Goal: Task Accomplishment & Management: Use online tool/utility

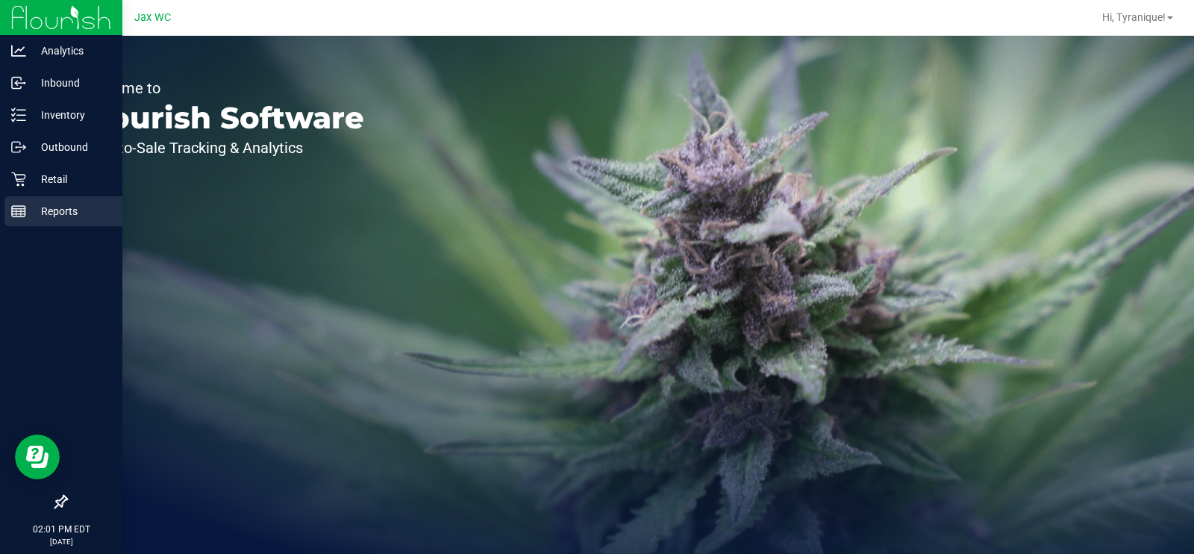
click at [69, 213] on p "Reports" at bounding box center [71, 211] width 90 height 18
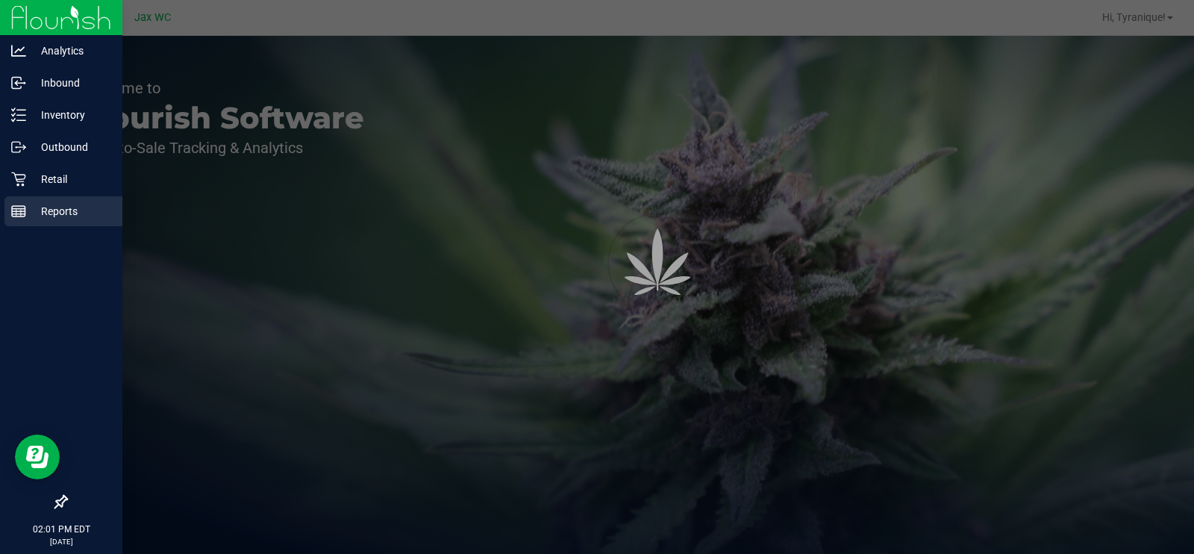
click at [69, 213] on p "Reports" at bounding box center [71, 211] width 90 height 18
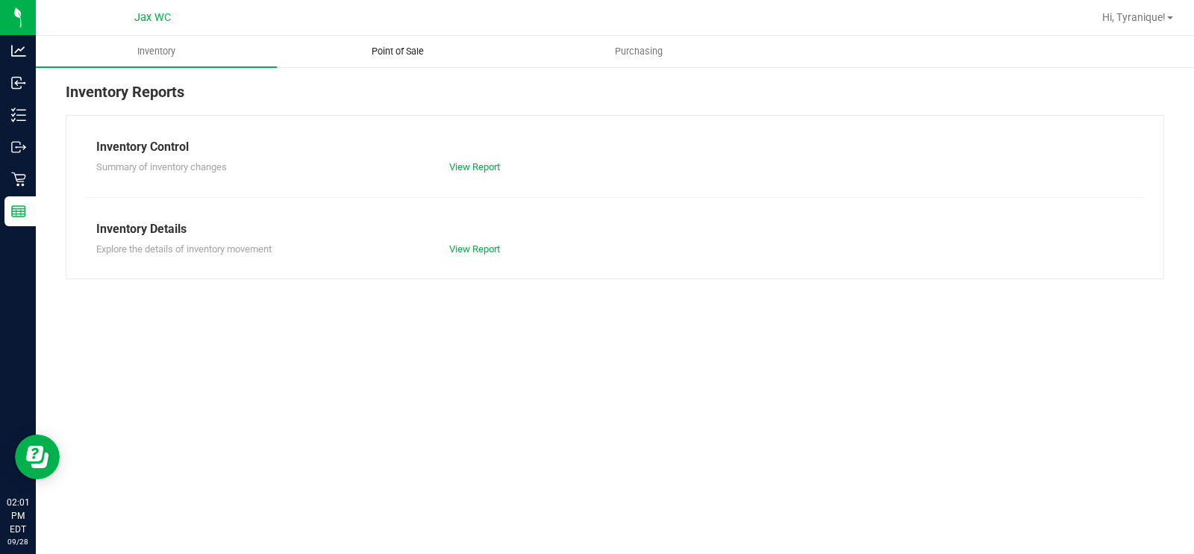
click at [366, 51] on span "Point of Sale" at bounding box center [397, 51] width 93 height 13
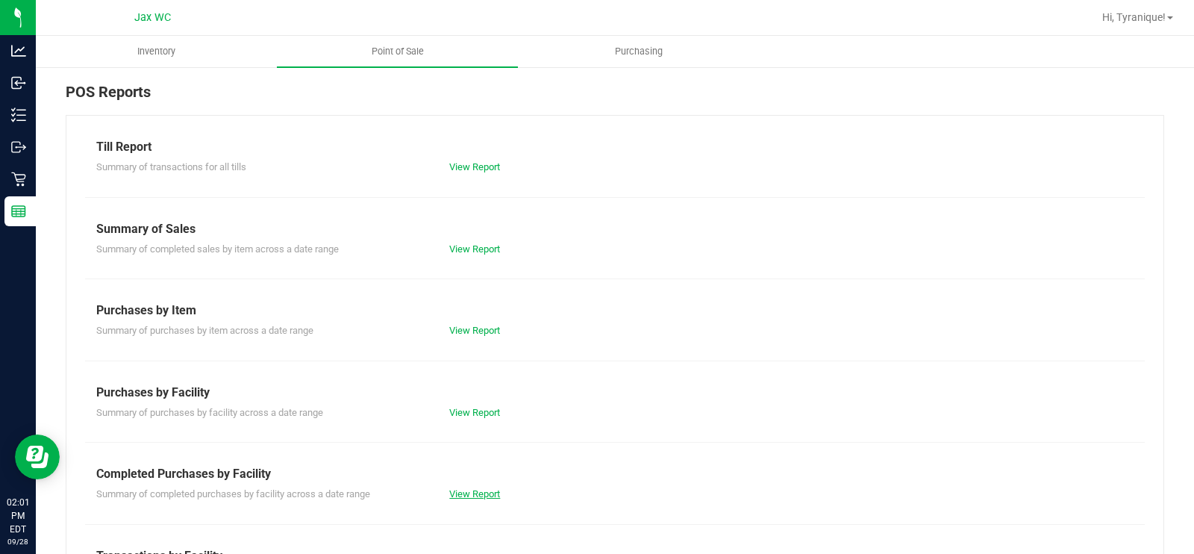
click at [477, 488] on link "View Report" at bounding box center [474, 493] width 51 height 11
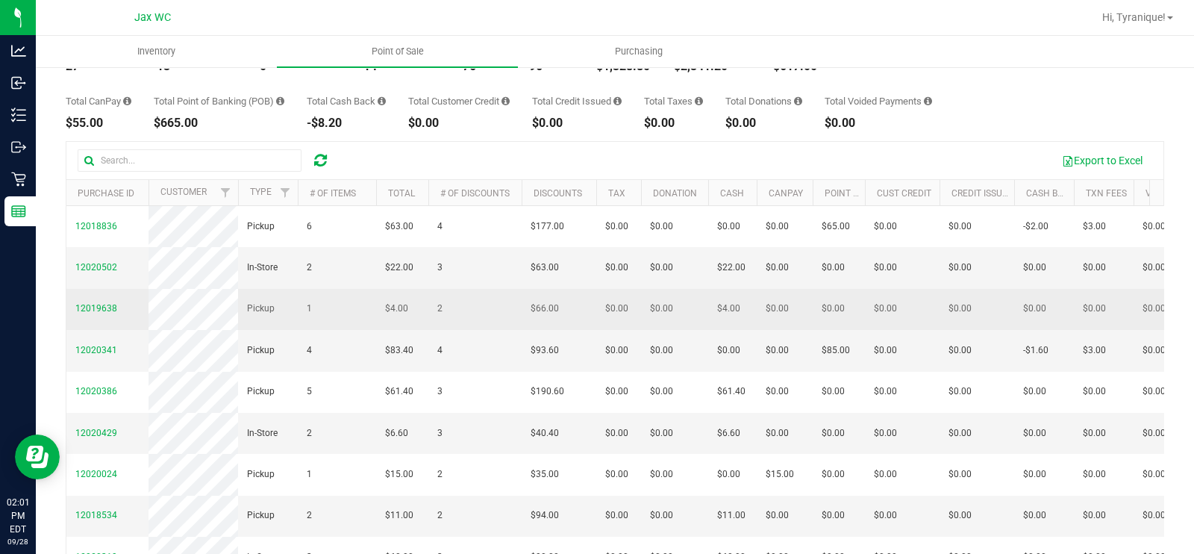
scroll to position [112, 0]
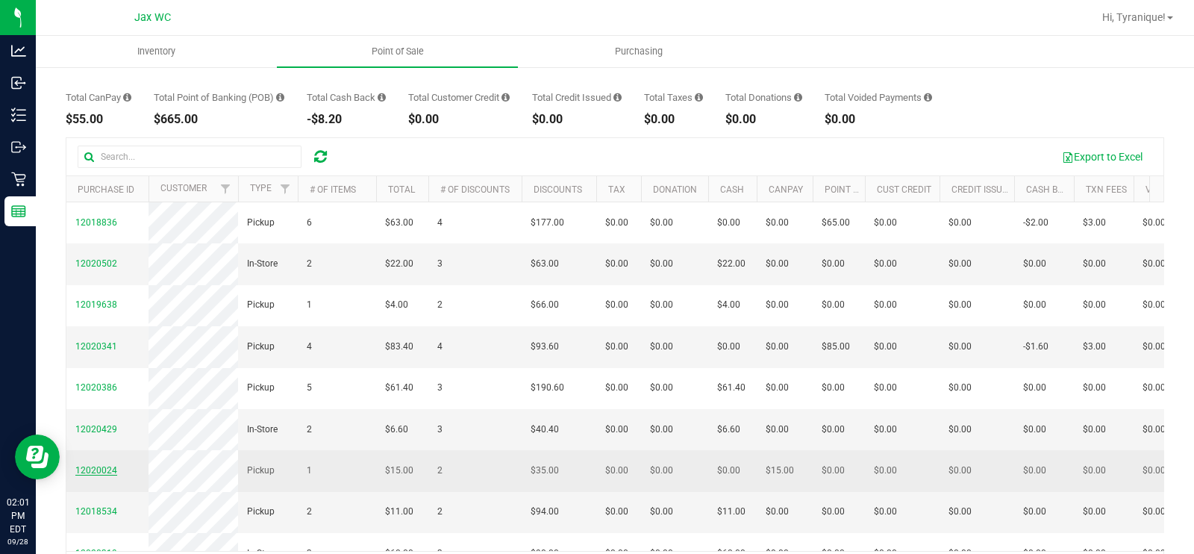
click at [105, 475] on span "12020024" at bounding box center [96, 470] width 42 height 10
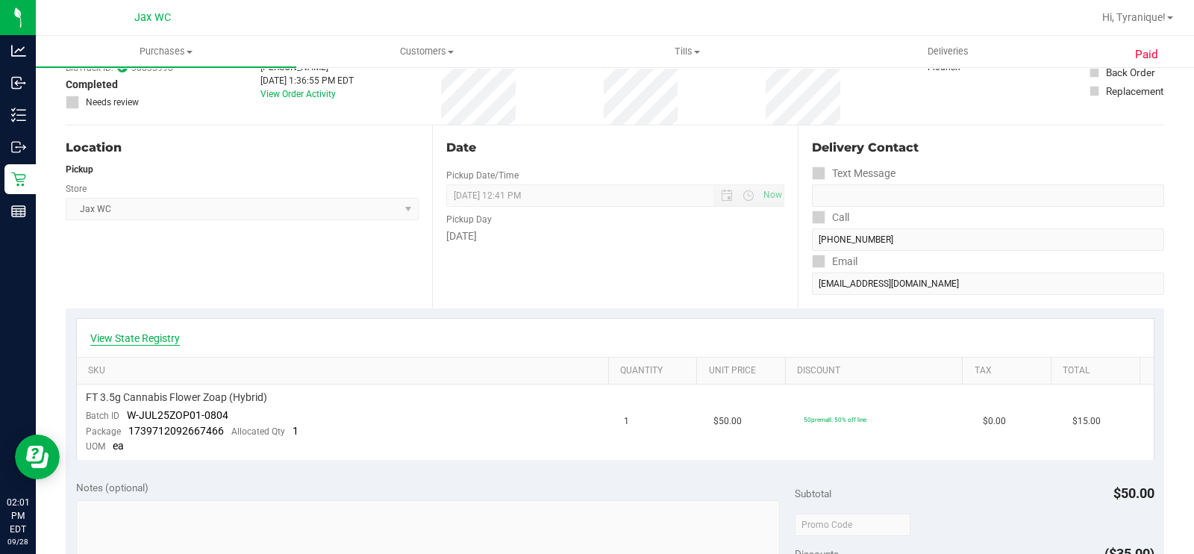
click at [166, 336] on link "View State Registry" at bounding box center [135, 337] width 90 height 15
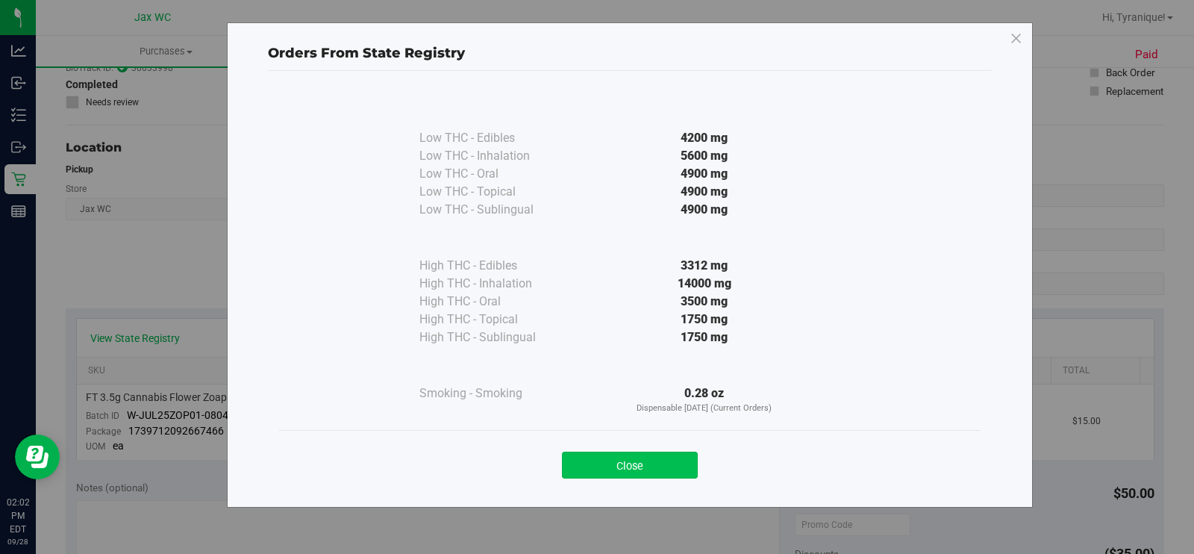
click at [643, 472] on button "Close" at bounding box center [630, 464] width 136 height 27
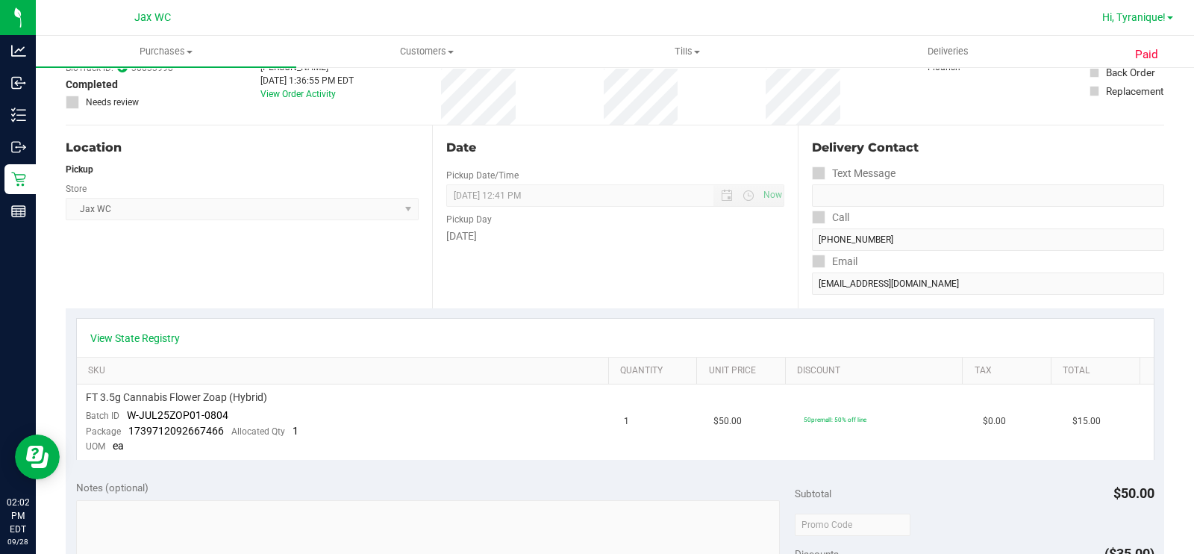
click at [1150, 25] on div "Hi, Tyranique!" at bounding box center [1137, 17] width 83 height 26
click at [1143, 15] on span "Hi, Tyranique!" at bounding box center [1133, 17] width 63 height 12
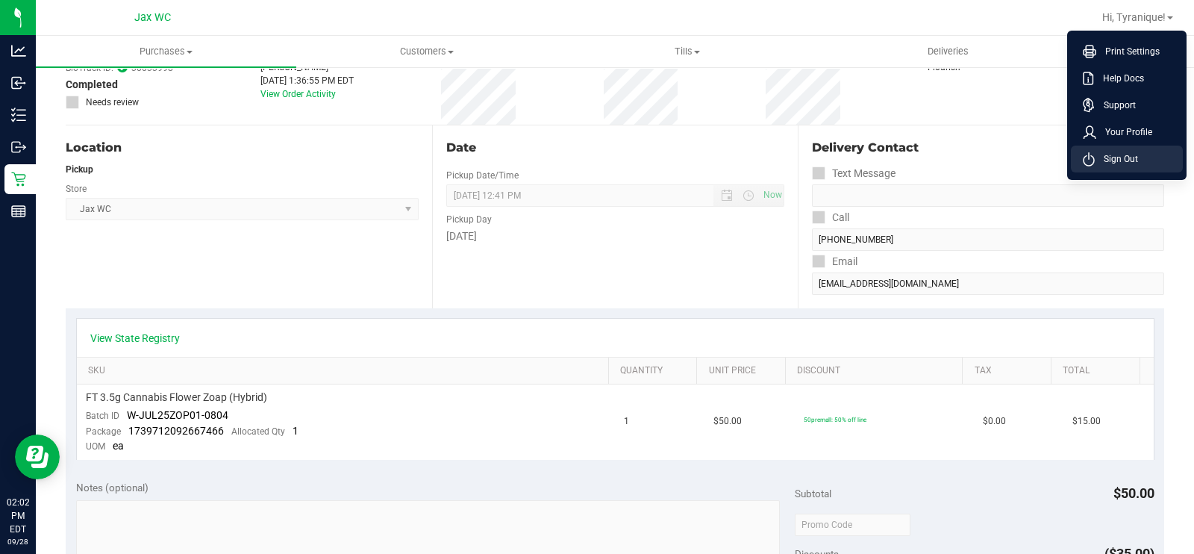
click at [1130, 152] on span "Sign Out" at bounding box center [1115, 158] width 43 height 15
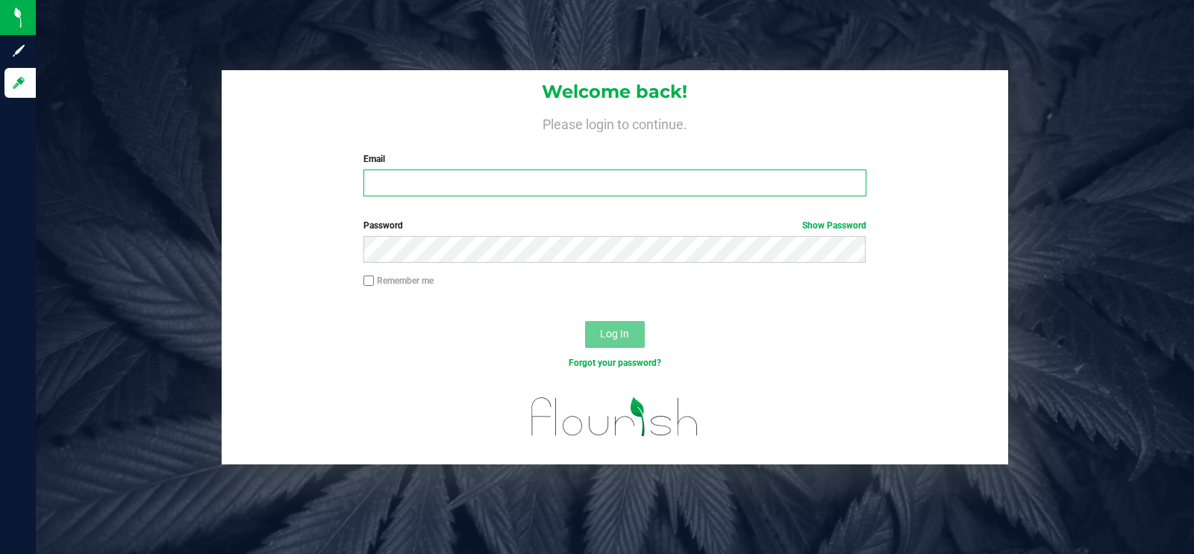
type input "[EMAIL_ADDRESS][DOMAIN_NAME]"
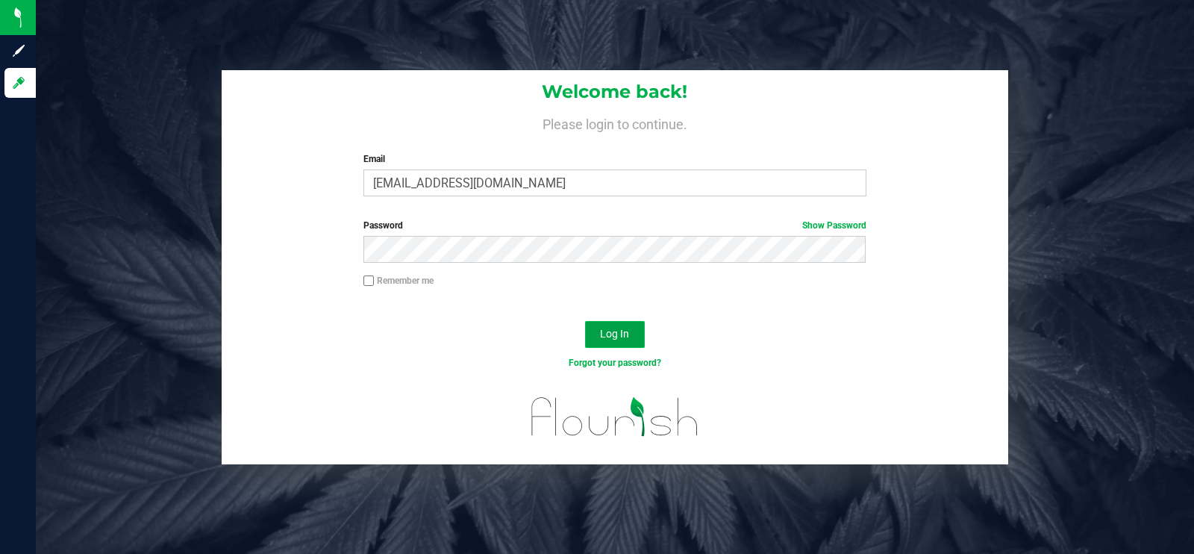
click at [635, 336] on button "Log In" at bounding box center [615, 334] width 60 height 27
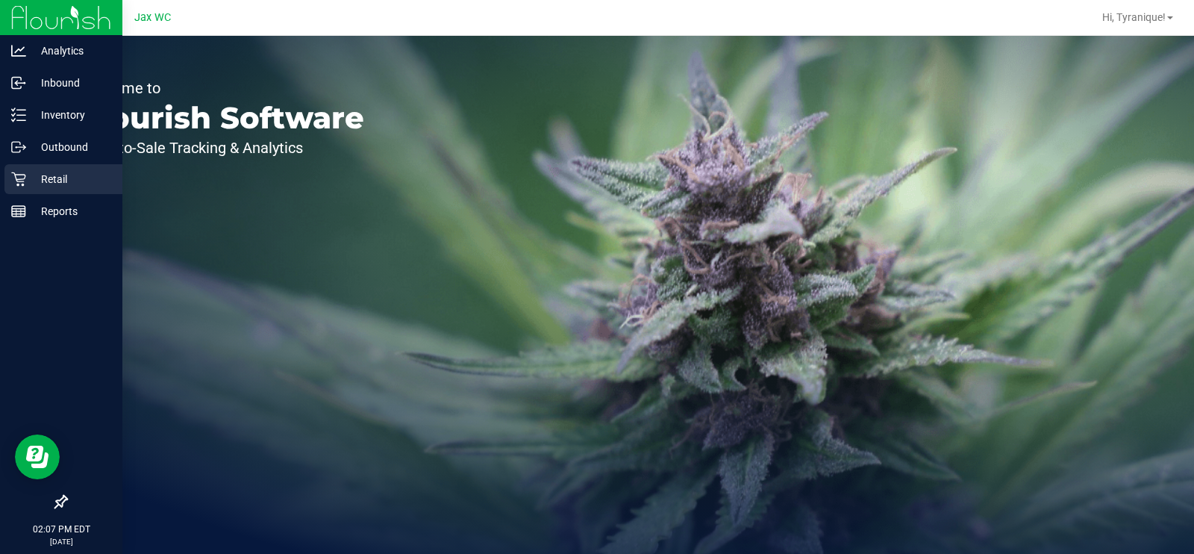
click at [16, 177] on icon at bounding box center [18, 179] width 15 height 15
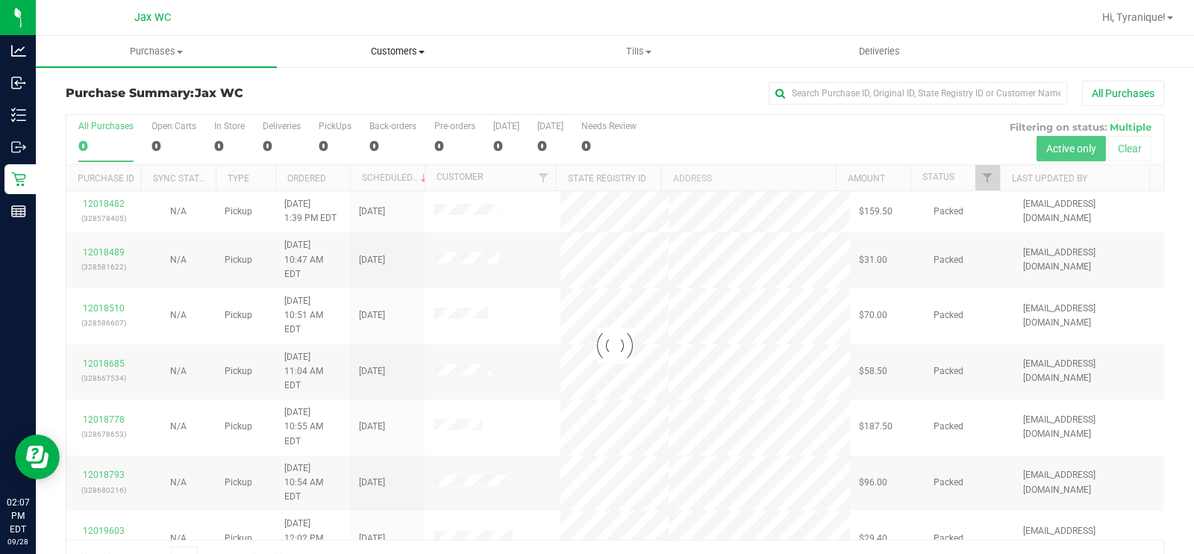
click at [394, 46] on span "Customers" at bounding box center [397, 51] width 239 height 13
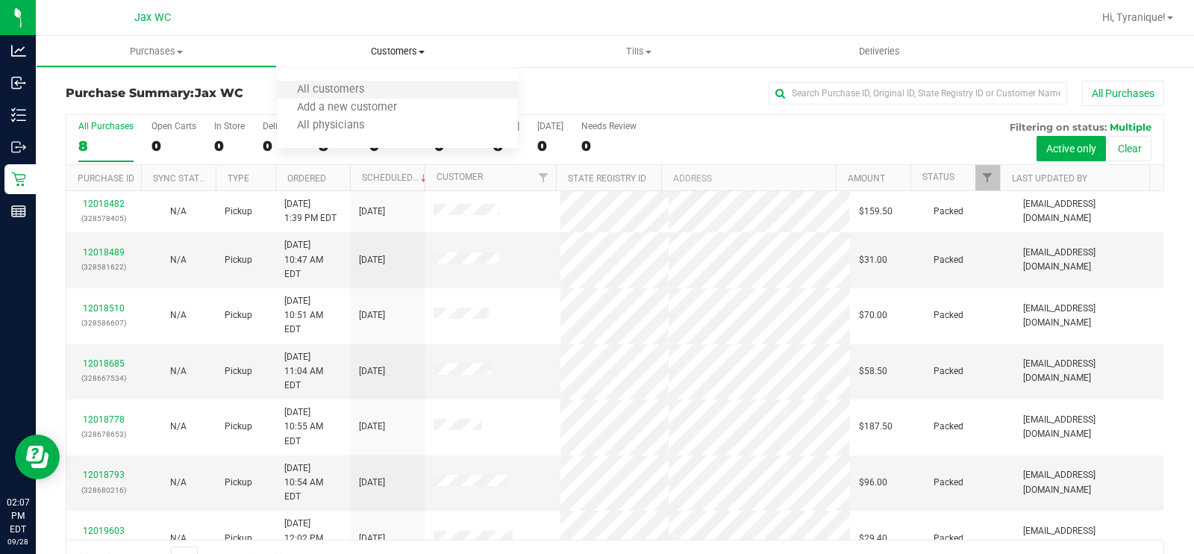
click at [362, 84] on span "All customers" at bounding box center [330, 90] width 107 height 13
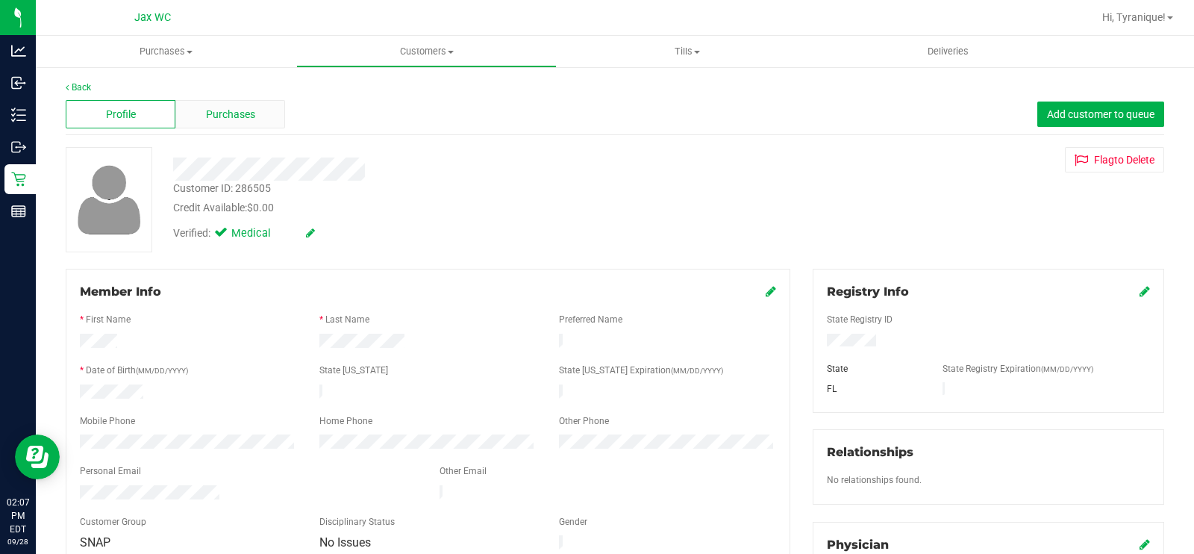
click at [202, 106] on div "Purchases" at bounding box center [230, 114] width 110 height 28
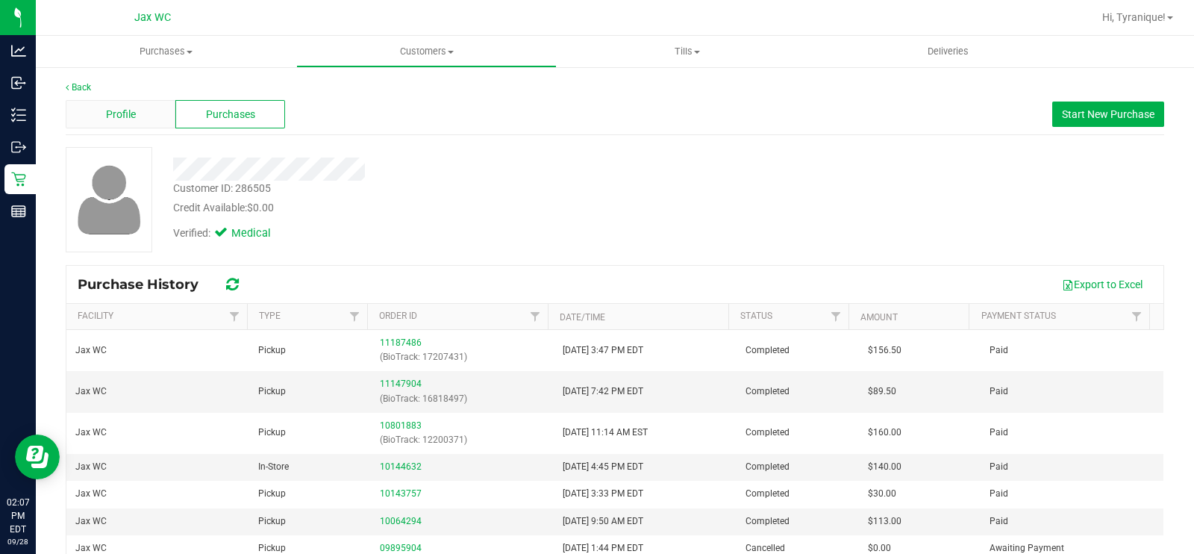
click at [108, 111] on span "Profile" at bounding box center [121, 115] width 30 height 16
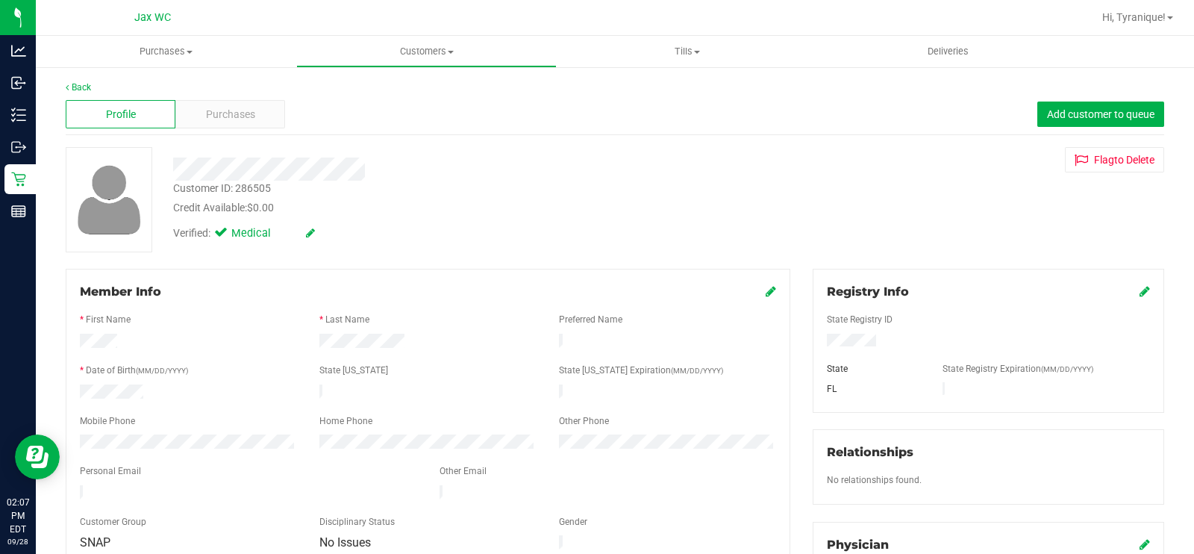
click at [828, 330] on div "State Registry ID" at bounding box center [987, 321] width 345 height 17
click at [244, 105] on div "Purchases" at bounding box center [230, 114] width 110 height 28
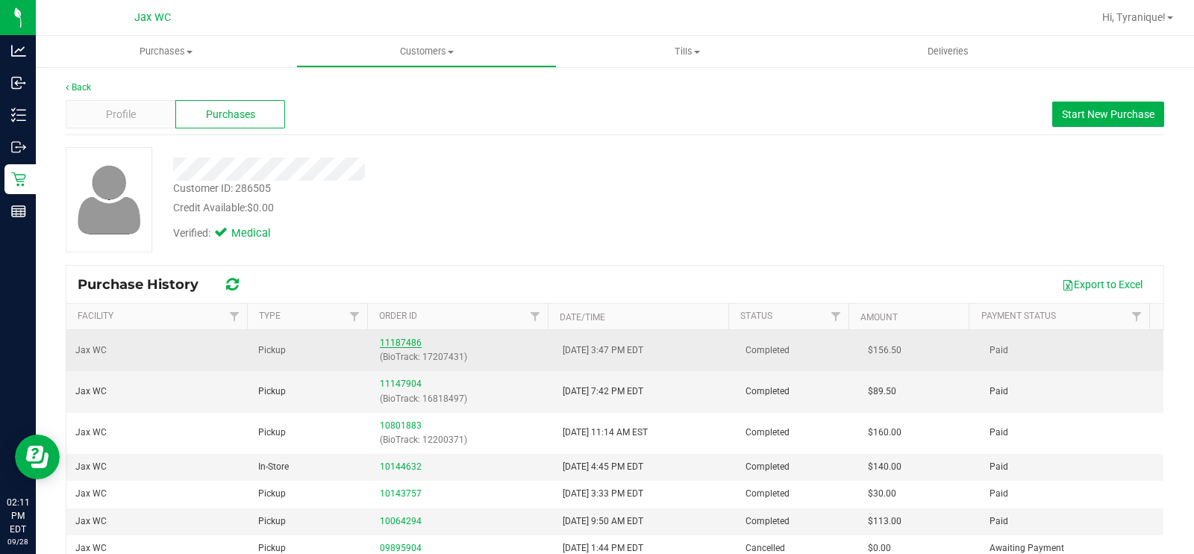
click at [391, 340] on link "11187486" at bounding box center [401, 342] width 42 height 10
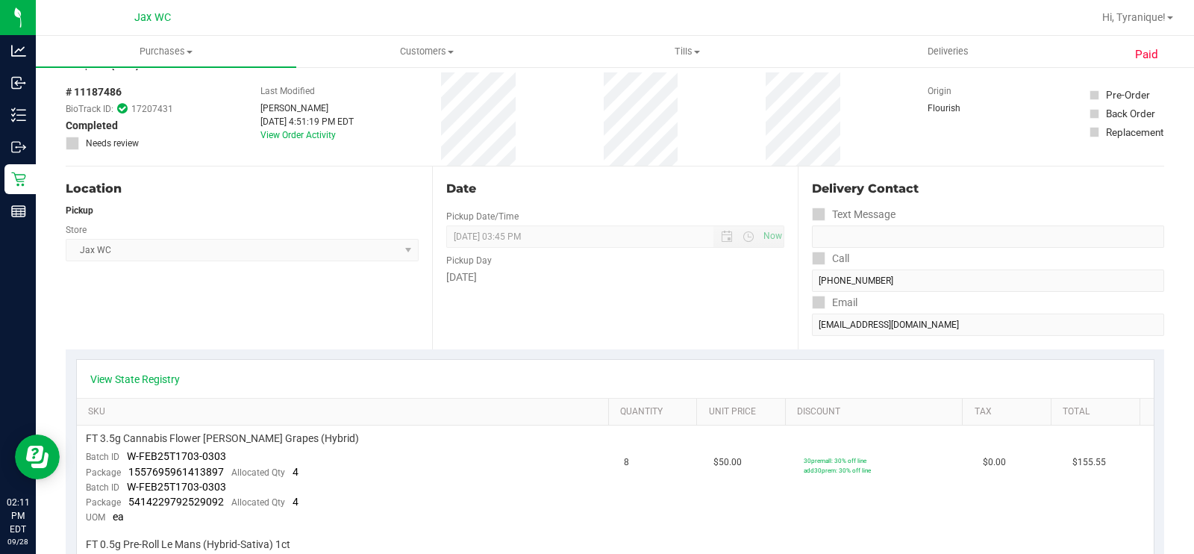
scroll to position [75, 0]
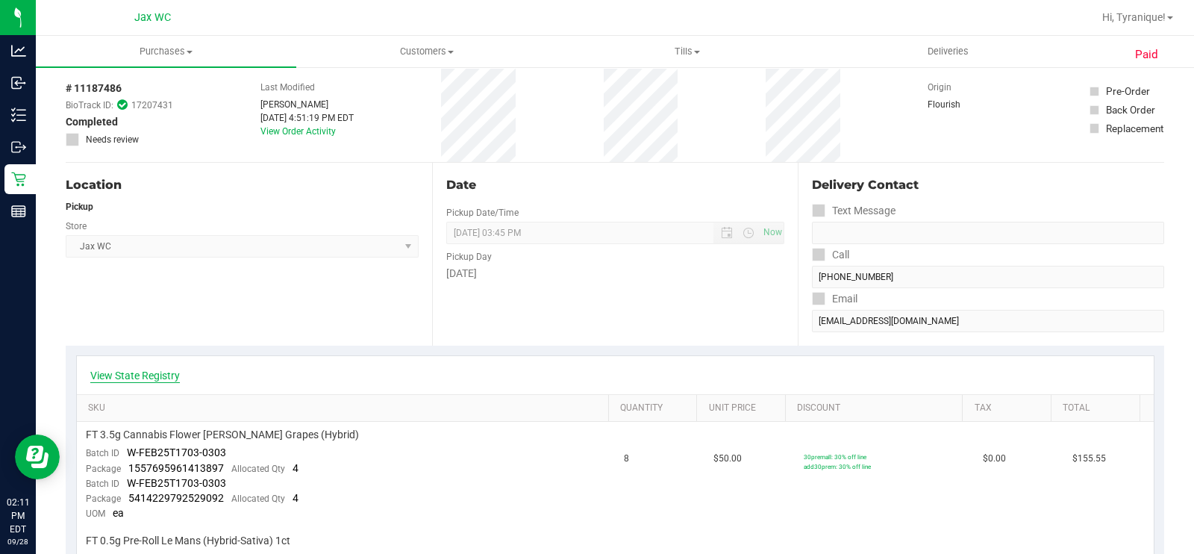
click at [151, 373] on link "View State Registry" at bounding box center [135, 375] width 90 height 15
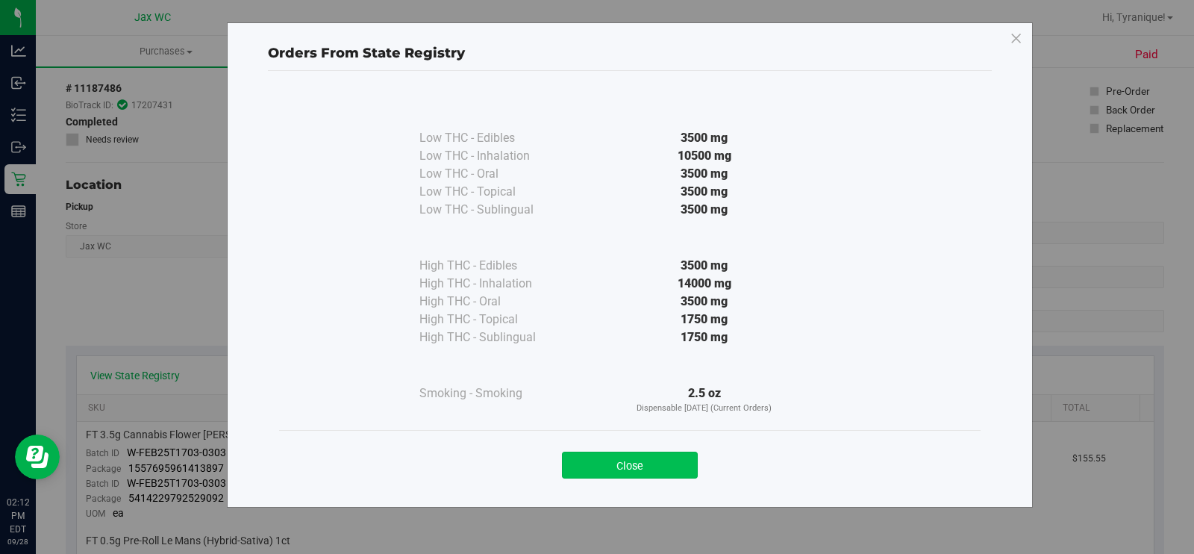
click at [644, 456] on button "Close" at bounding box center [630, 464] width 136 height 27
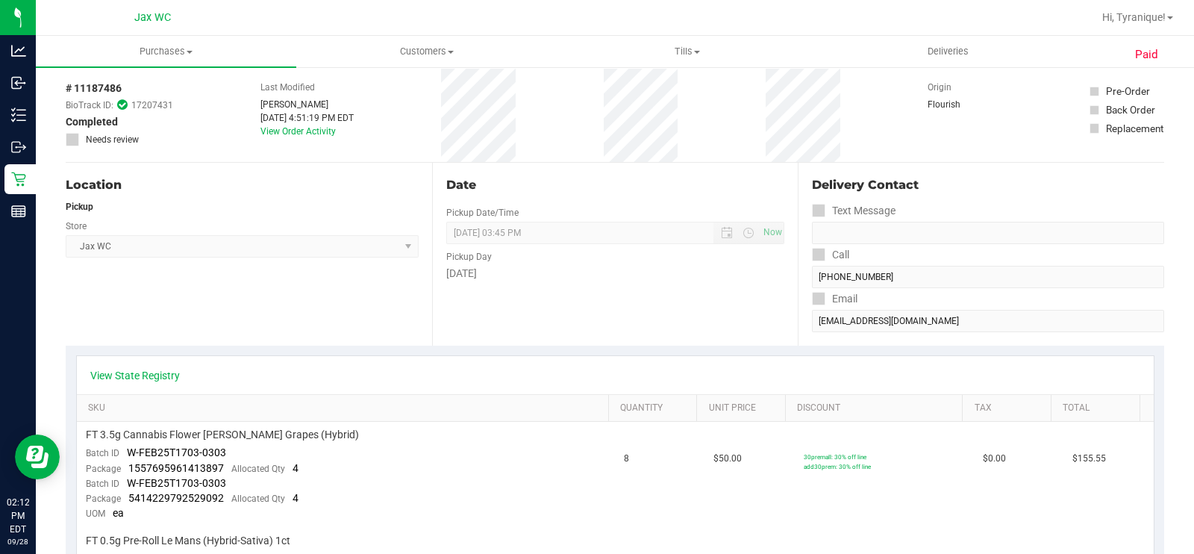
scroll to position [0, 0]
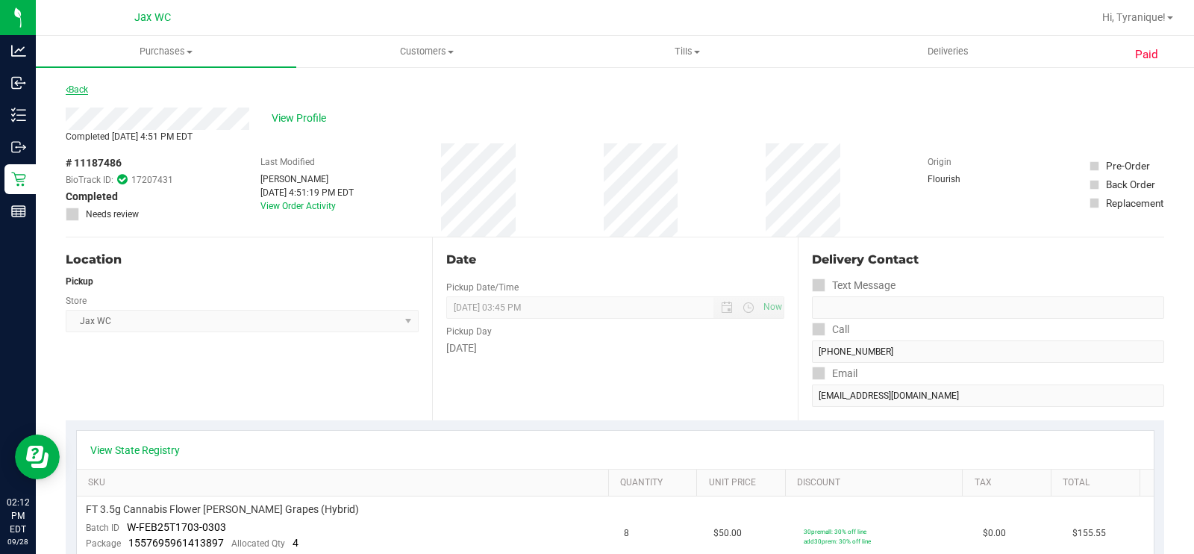
click at [75, 87] on link "Back" at bounding box center [77, 89] width 22 height 10
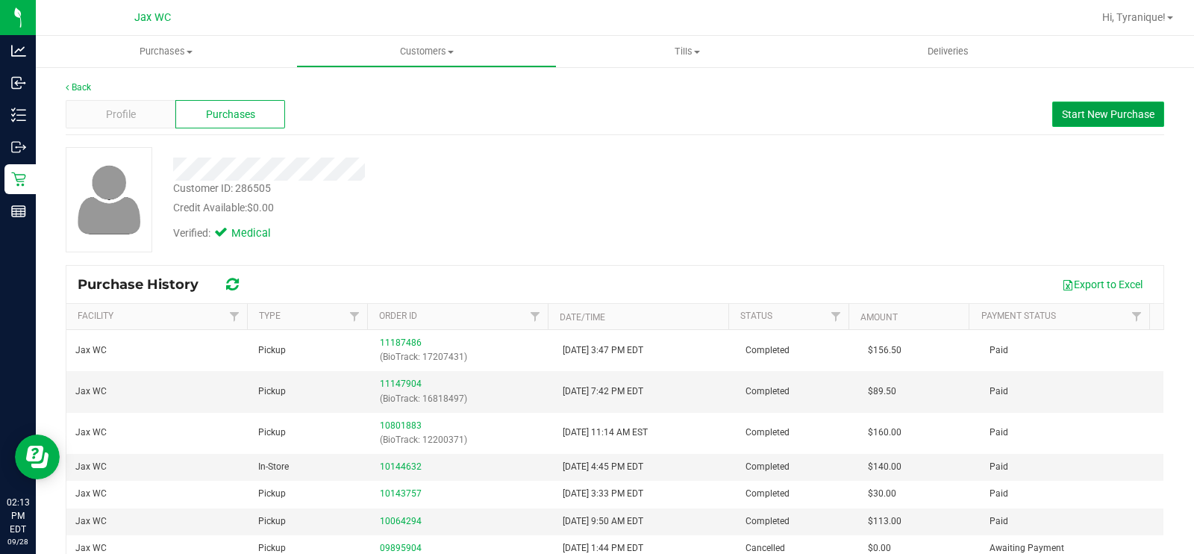
click at [1097, 121] on button "Start New Purchase" at bounding box center [1108, 113] width 112 height 25
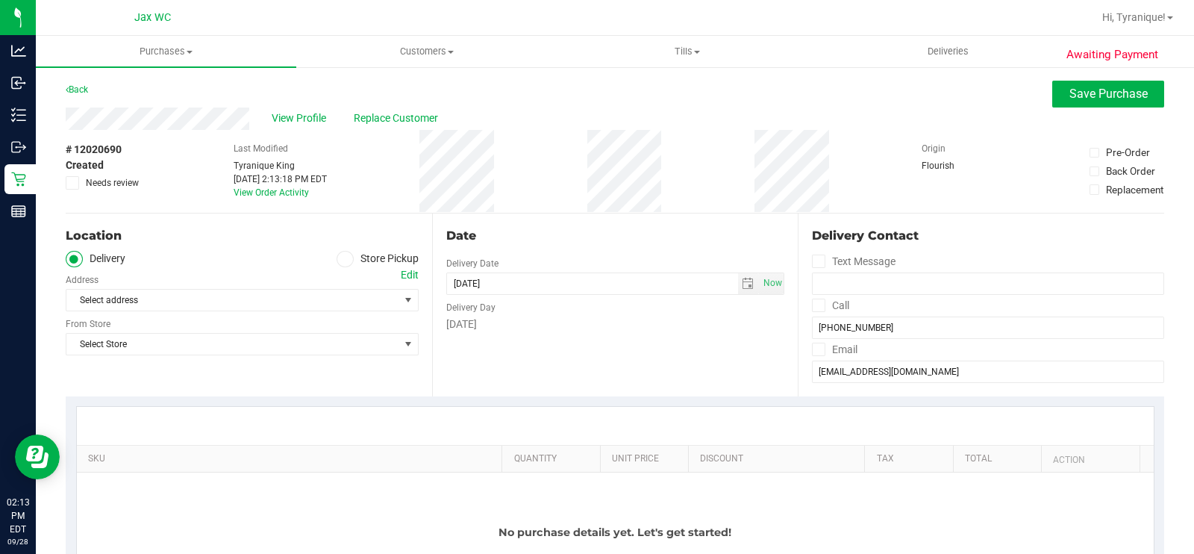
click at [358, 261] on label "Store Pickup" at bounding box center [377, 259] width 82 height 17
click at [0, 0] on input "Store Pickup" at bounding box center [0, 0] width 0 height 0
click at [332, 295] on span "Select Store" at bounding box center [232, 299] width 333 height 21
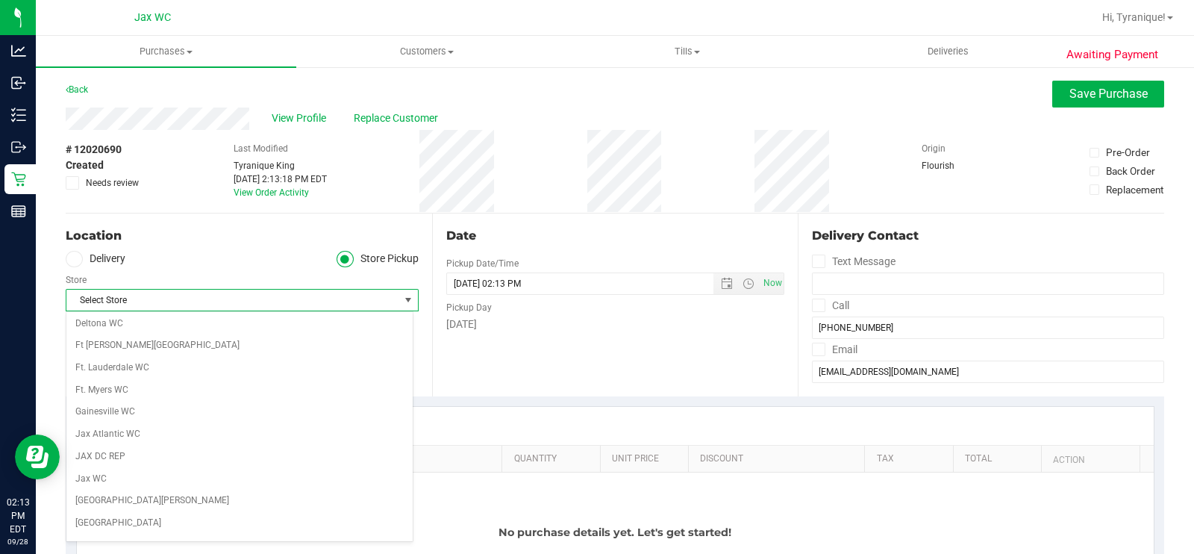
scroll to position [231, 0]
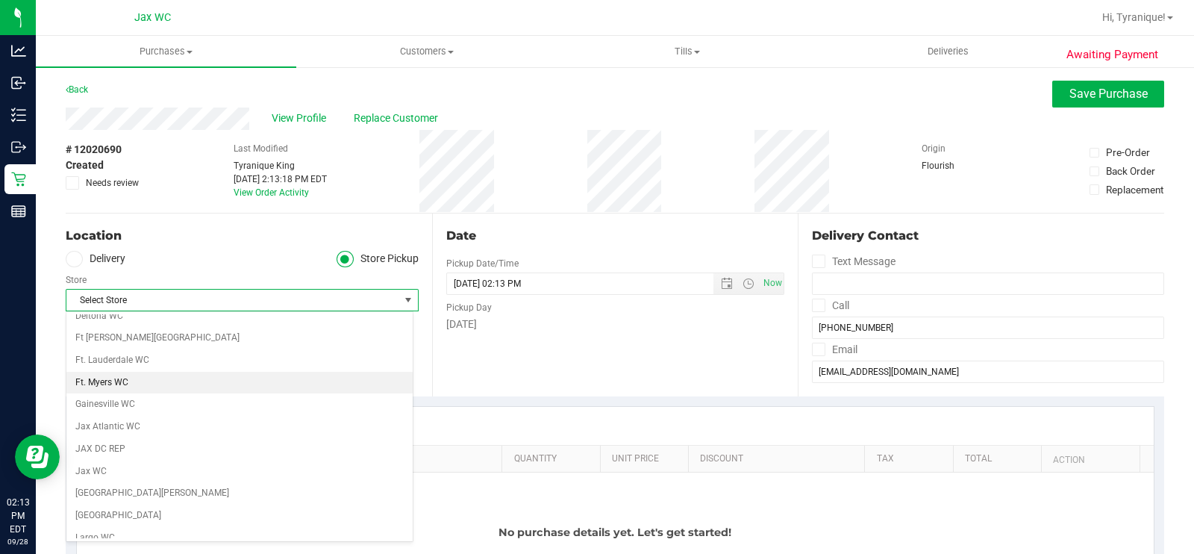
click at [397, 385] on li "Ft. Myers WC" at bounding box center [239, 383] width 346 height 22
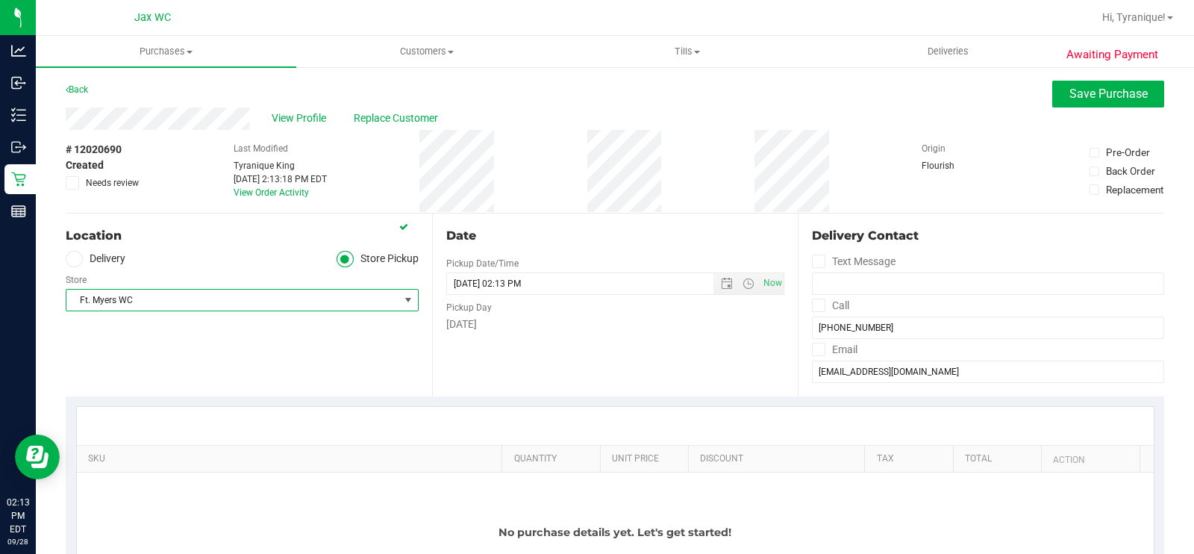
click at [402, 298] on span "select" at bounding box center [408, 300] width 12 height 12
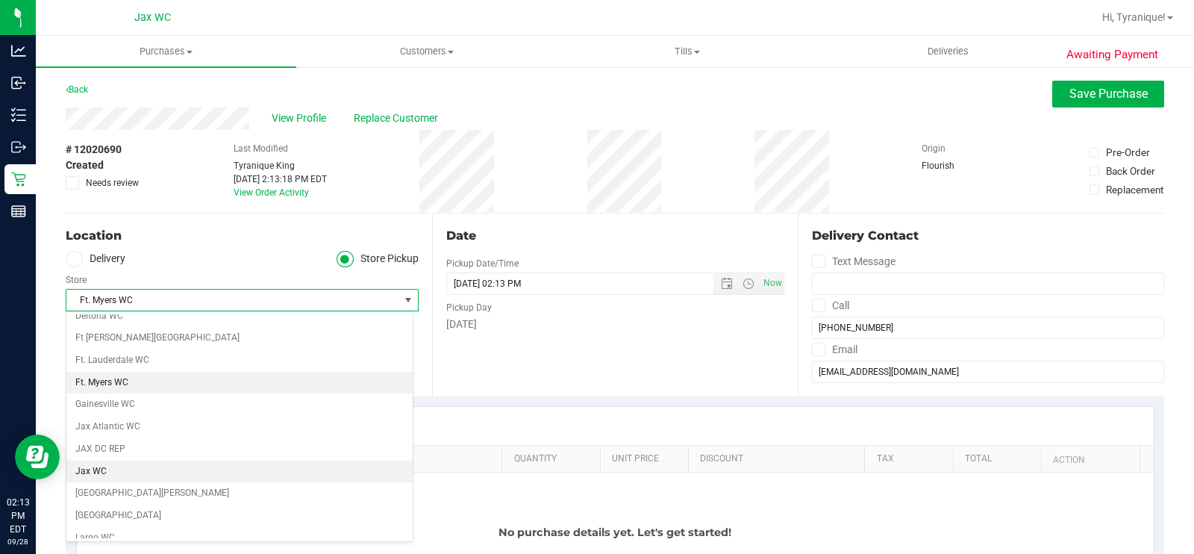
click at [205, 460] on li "Jax WC" at bounding box center [239, 471] width 346 height 22
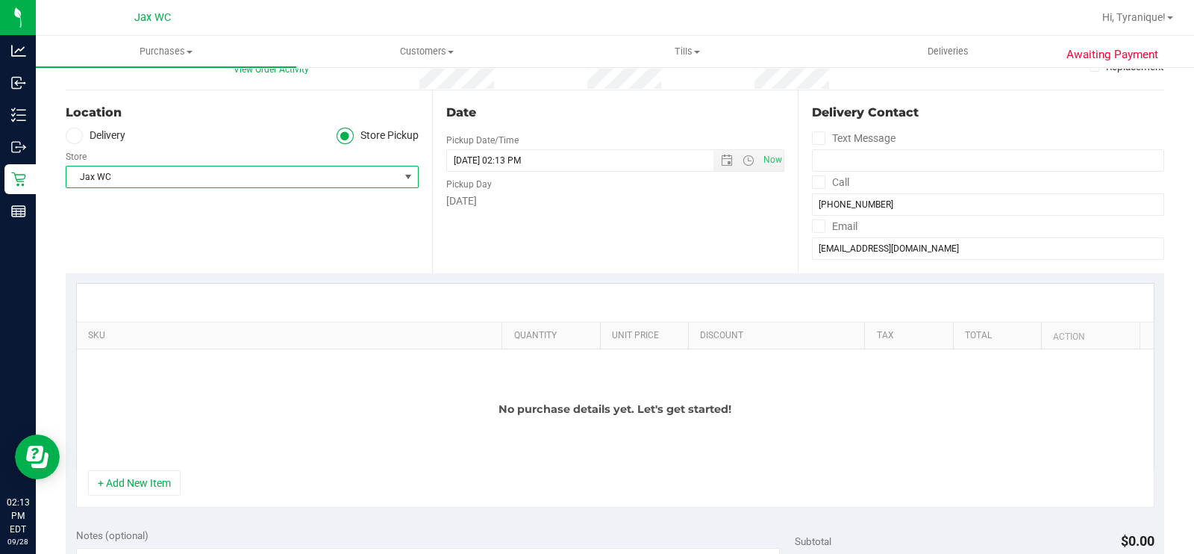
scroll to position [128, 0]
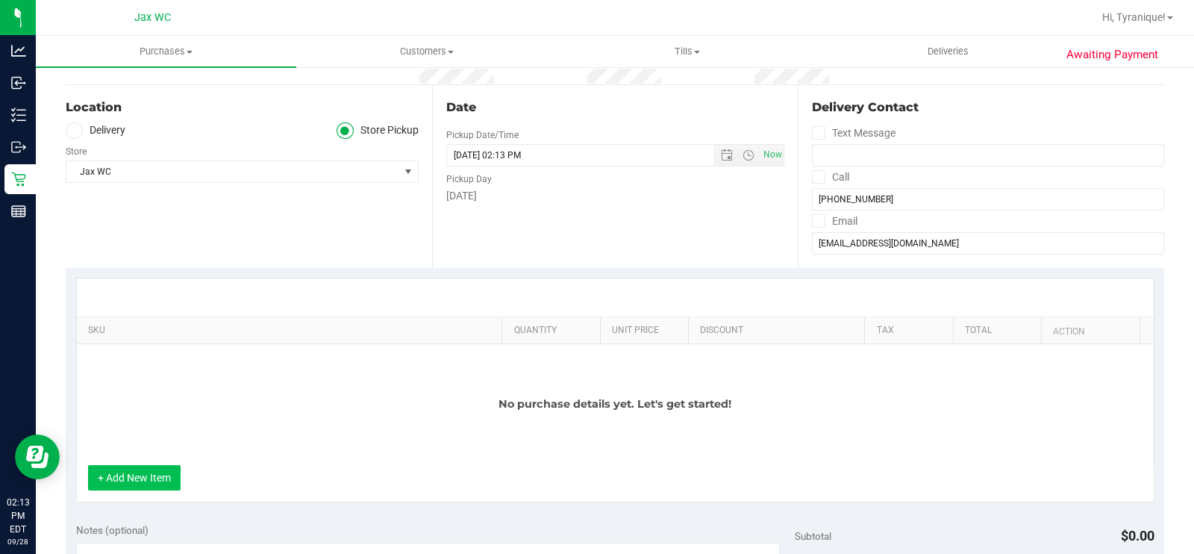
click at [163, 477] on button "+ Add New Item" at bounding box center [134, 477] width 93 height 25
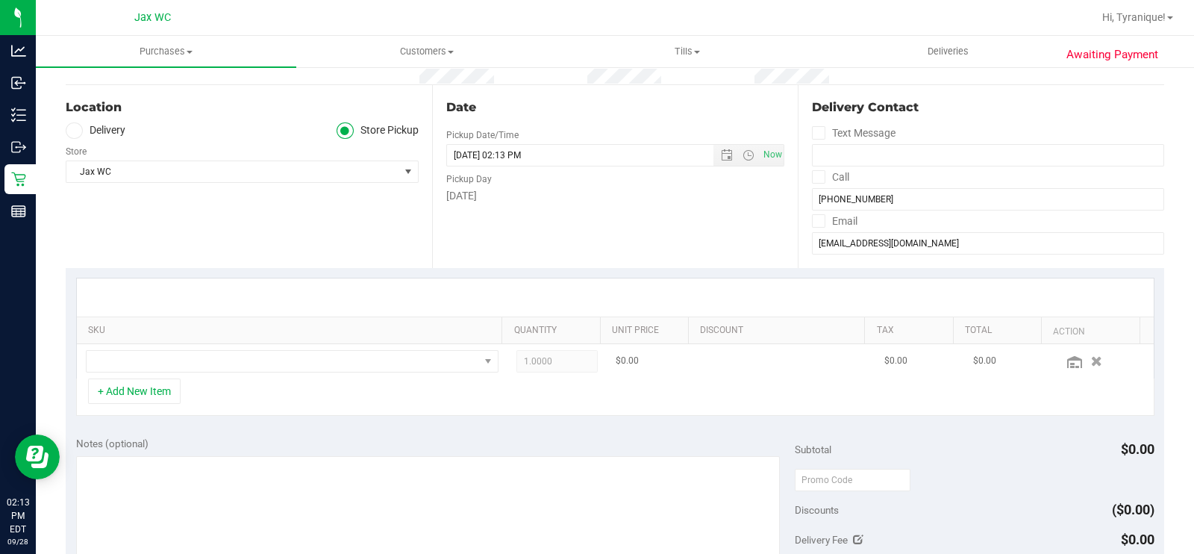
click at [231, 345] on td at bounding box center [292, 361] width 430 height 34
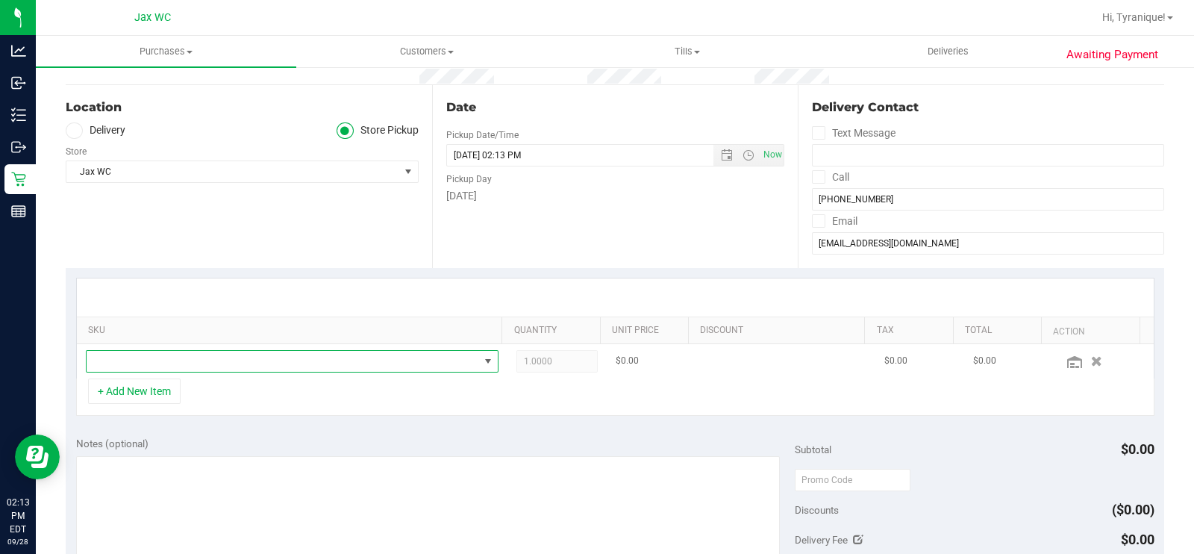
click at [231, 363] on span "NO DATA FOUND" at bounding box center [283, 361] width 392 height 21
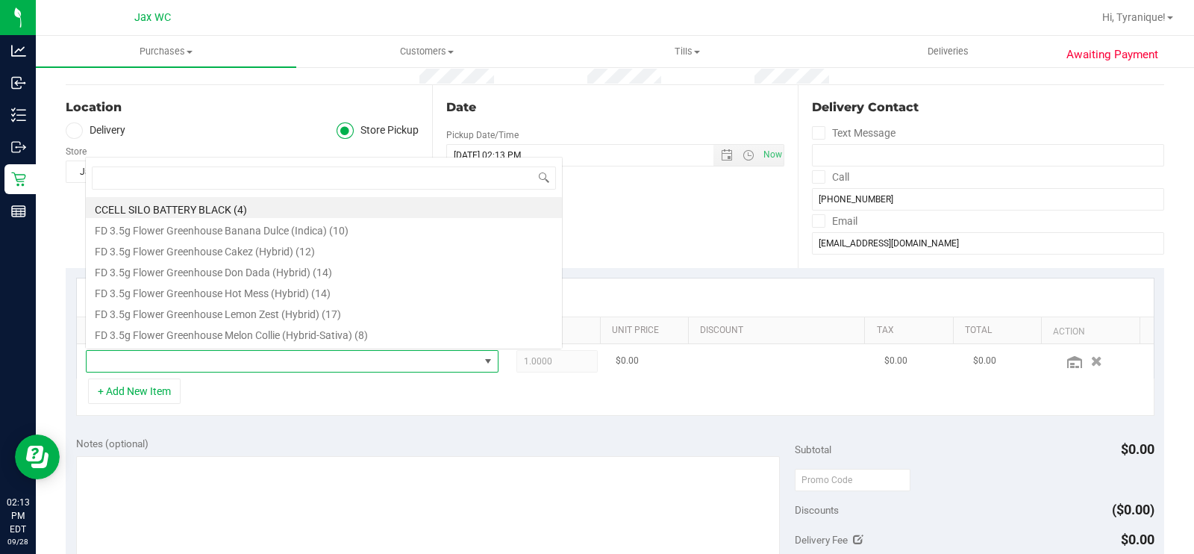
scroll to position [22, 395]
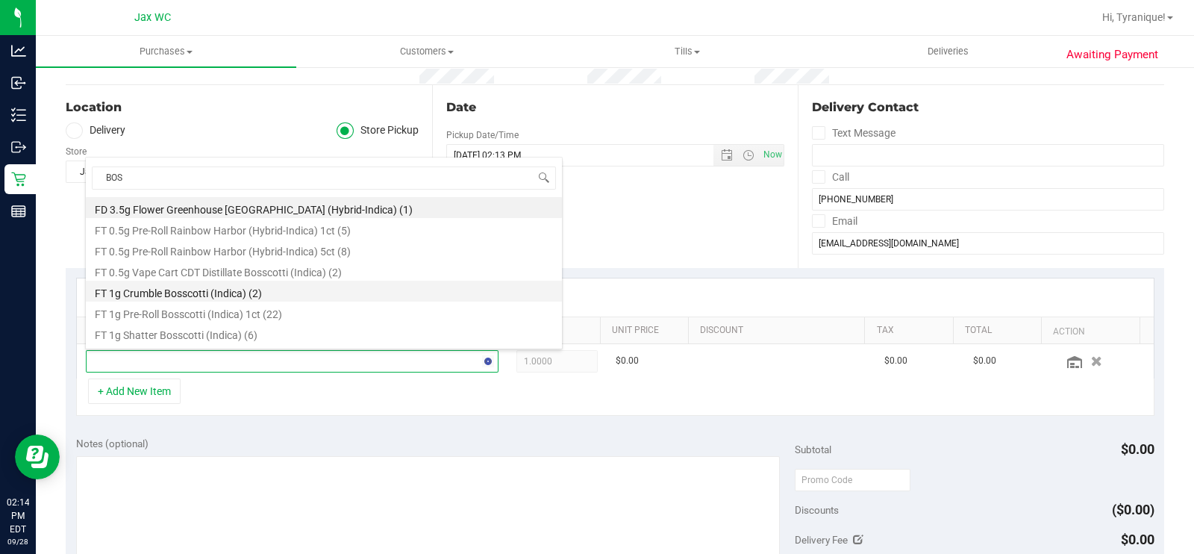
type input "BOSS"
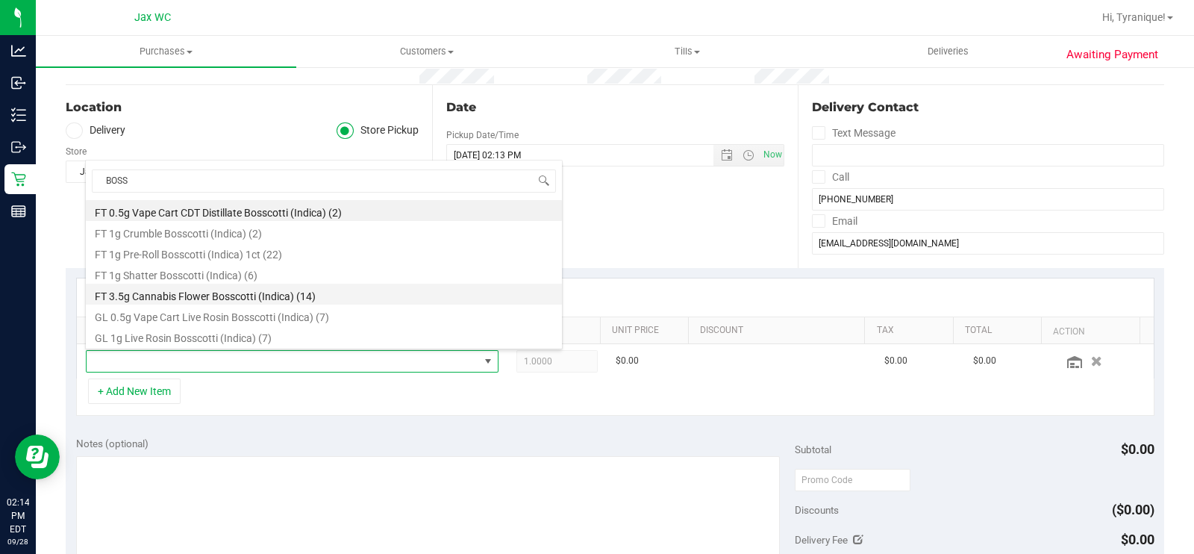
click at [330, 292] on li "FT 3.5g Cannabis Flower Bosscotti (Indica) (14)" at bounding box center [324, 293] width 476 height 21
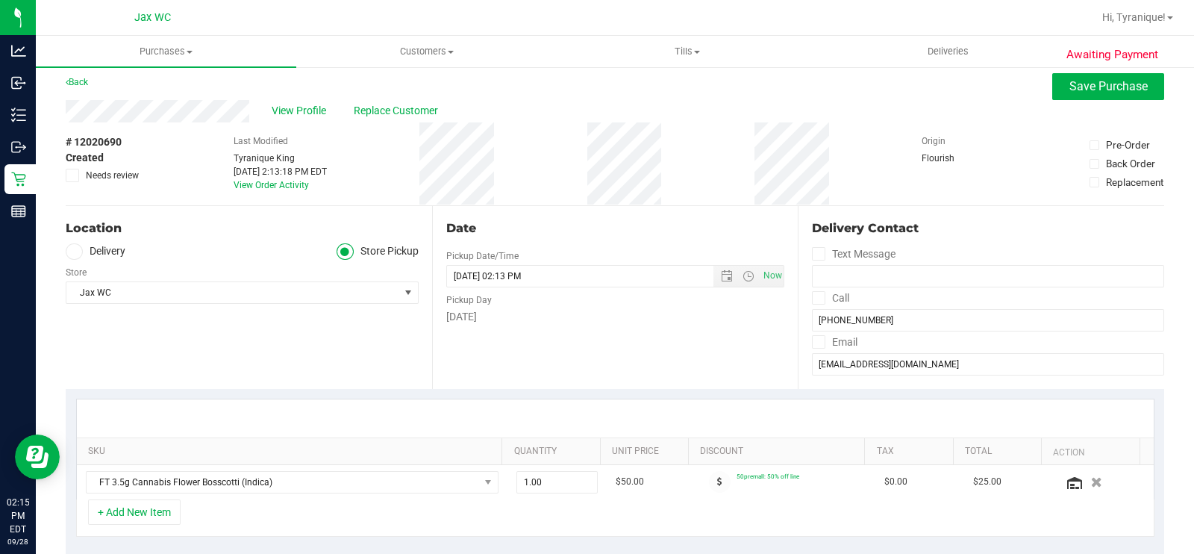
scroll to position [0, 0]
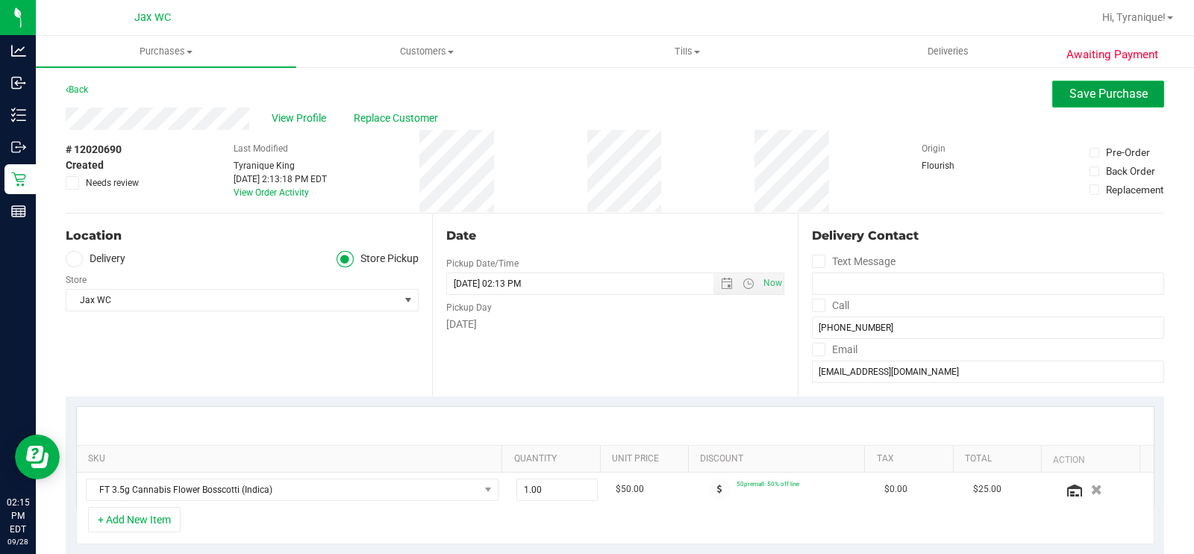
click at [1126, 104] on button "Save Purchase" at bounding box center [1108, 94] width 112 height 27
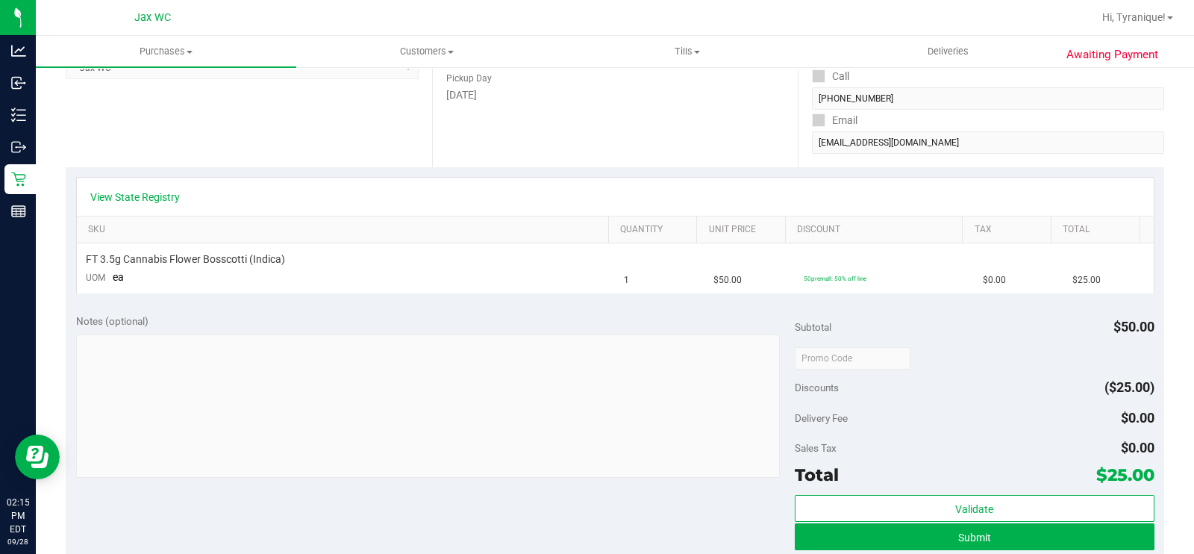
scroll to position [261, 0]
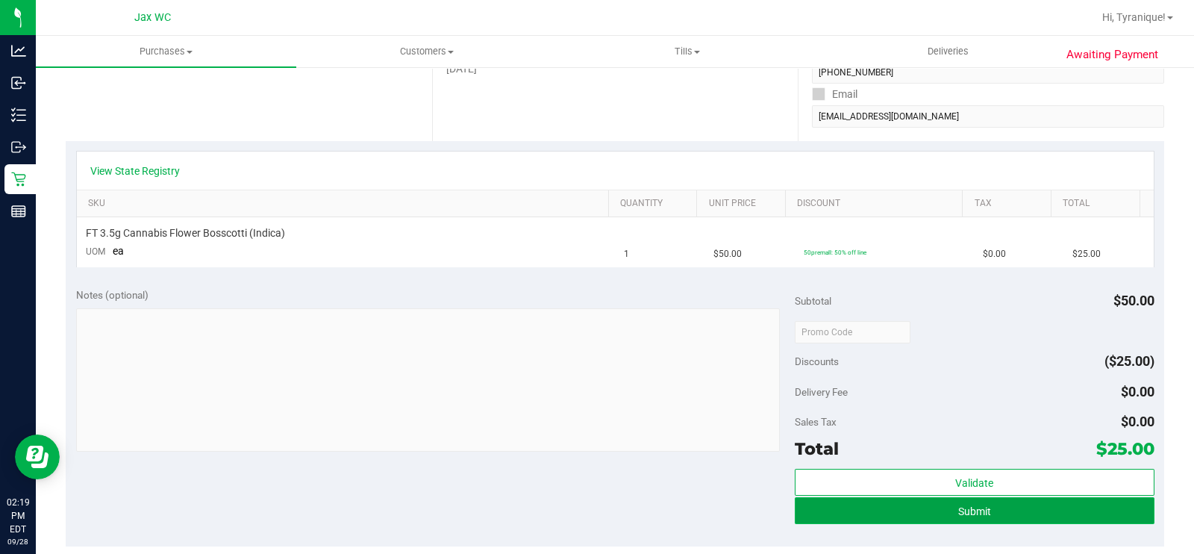
click at [940, 508] on button "Submit" at bounding box center [974, 510] width 360 height 27
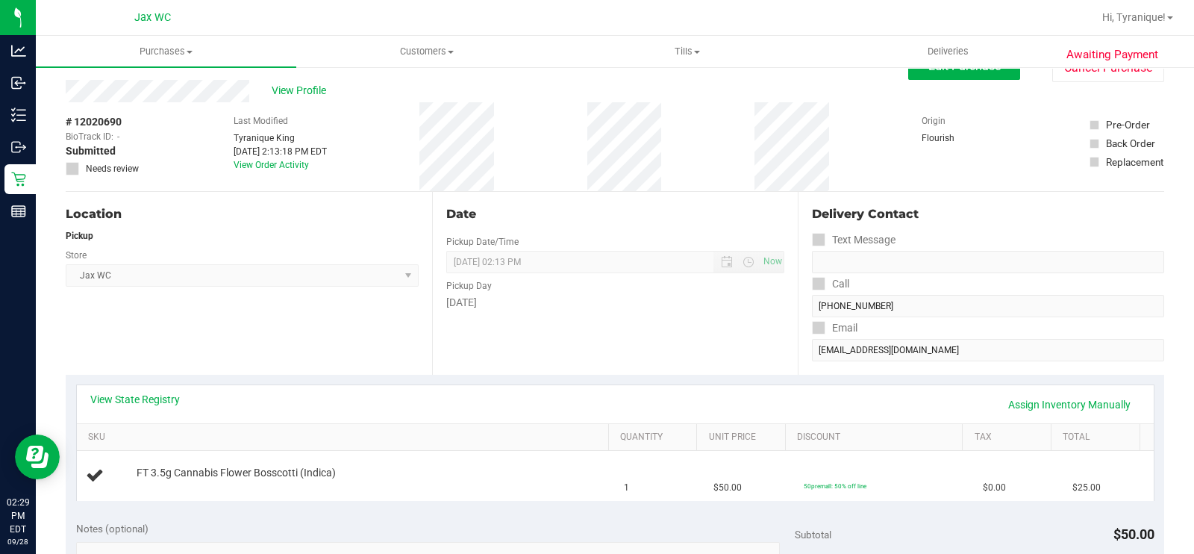
scroll to position [0, 0]
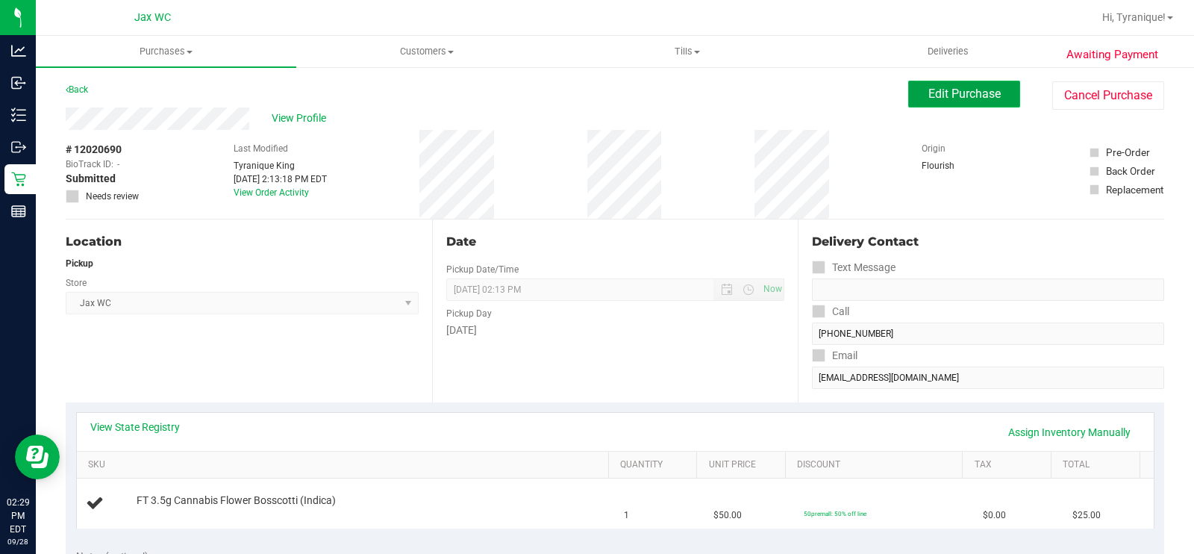
click at [959, 98] on span "Edit Purchase" at bounding box center [964, 94] width 72 height 14
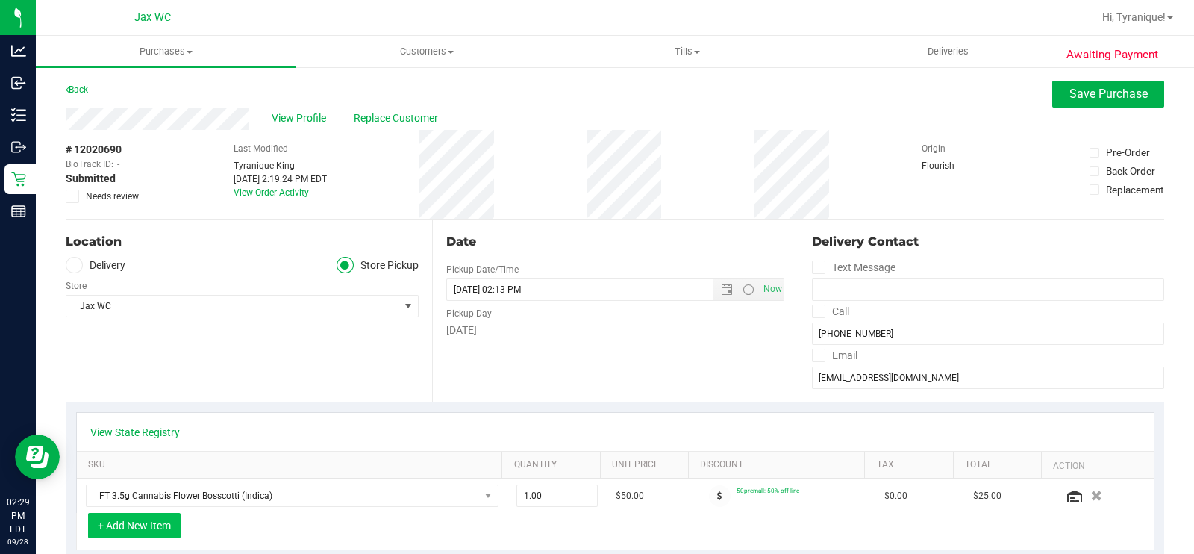
drag, startPoint x: 178, startPoint y: 518, endPoint x: 171, endPoint y: 516, distance: 7.6
click at [172, 516] on div "+ Add New Item" at bounding box center [615, 530] width 1078 height 37
click at [168, 515] on button "+ Add New Item" at bounding box center [134, 524] width 93 height 25
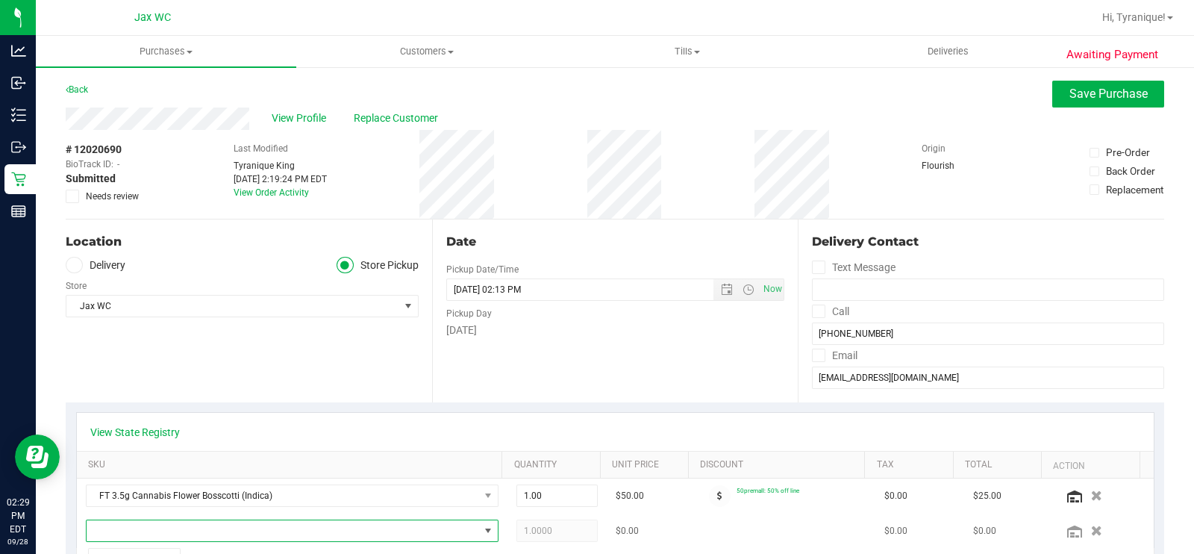
click at [184, 527] on span "NO DATA FOUND" at bounding box center [283, 530] width 392 height 21
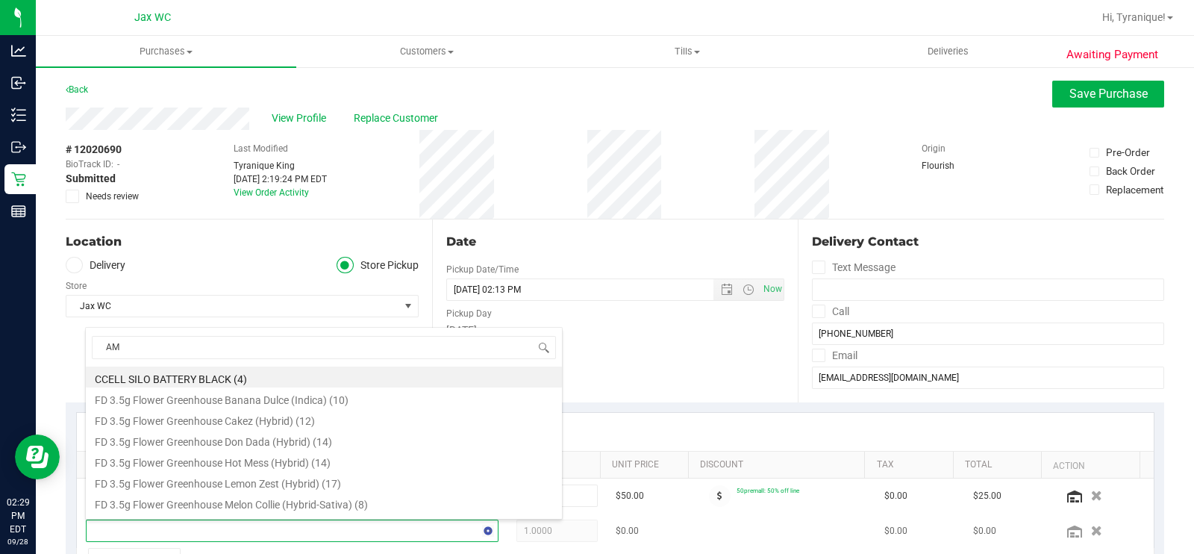
type input "AML"
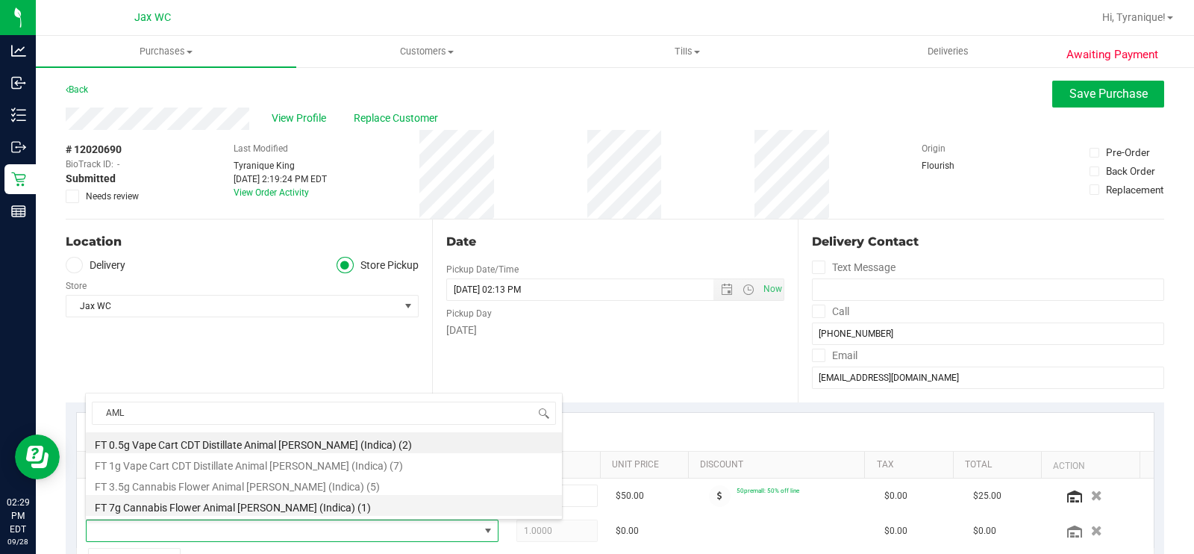
click at [235, 503] on li "FT 7g Cannabis Flower Animal [PERSON_NAME] (Indica) (1)" at bounding box center [324, 505] width 476 height 21
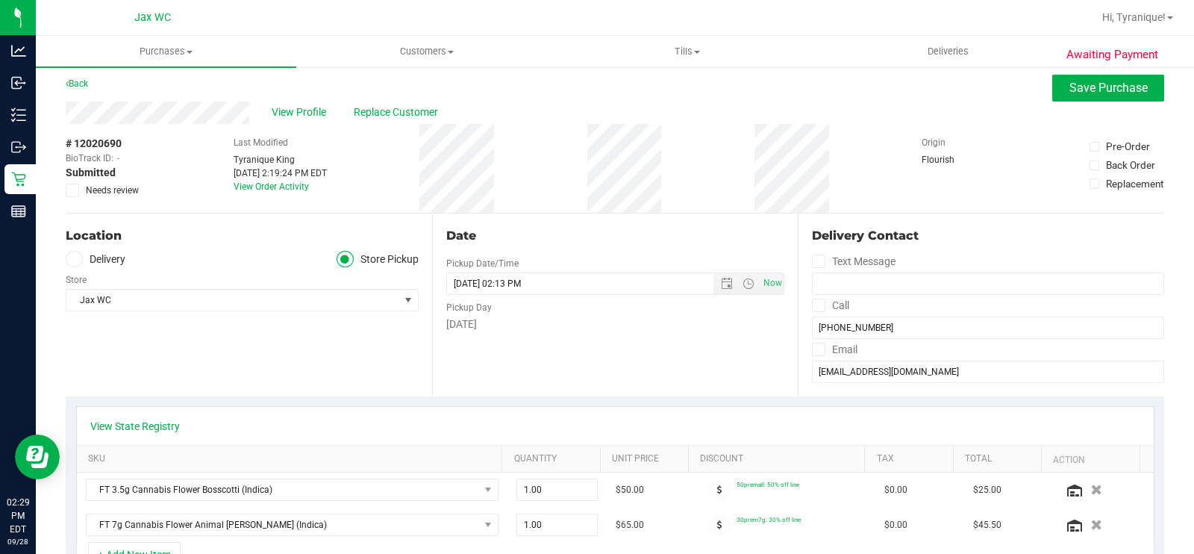
scroll to position [0, 0]
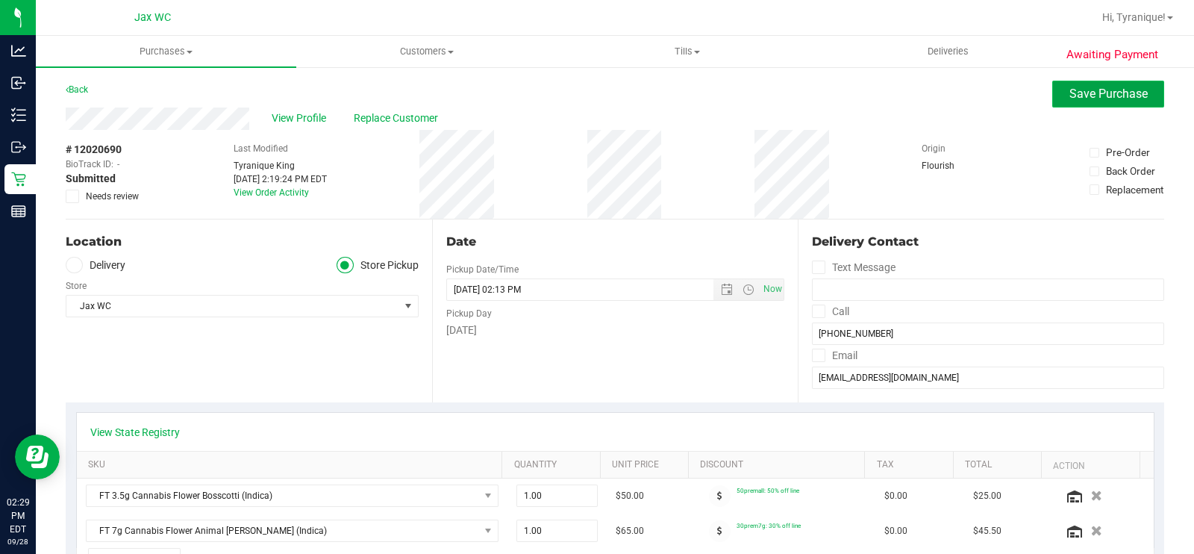
click at [1117, 91] on span "Save Purchase" at bounding box center [1108, 94] width 78 height 14
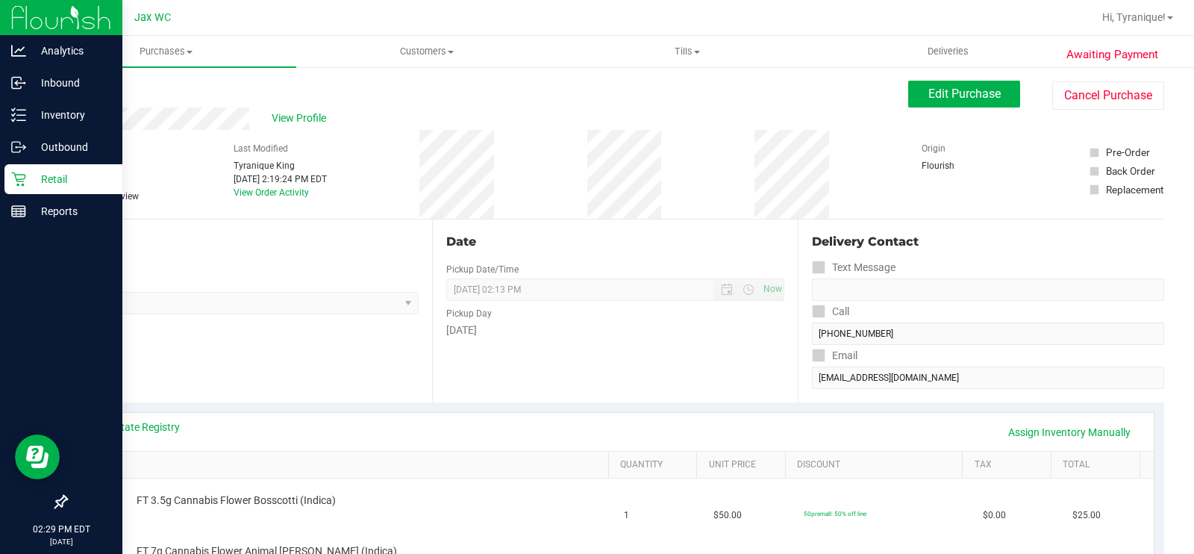
click at [7, 182] on div "Retail" at bounding box center [63, 179] width 118 height 30
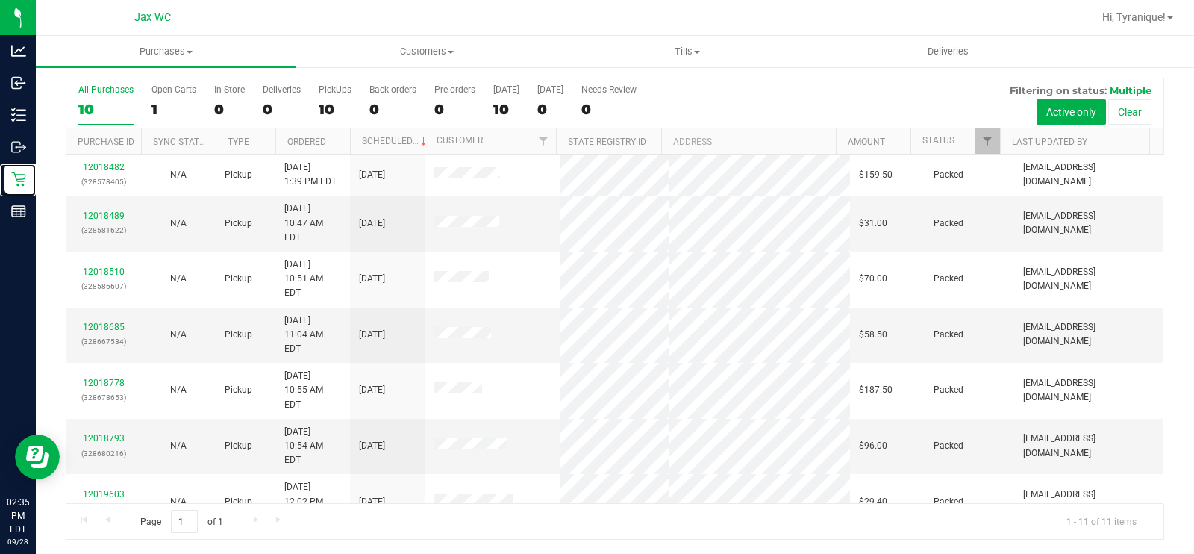
scroll to position [104, 0]
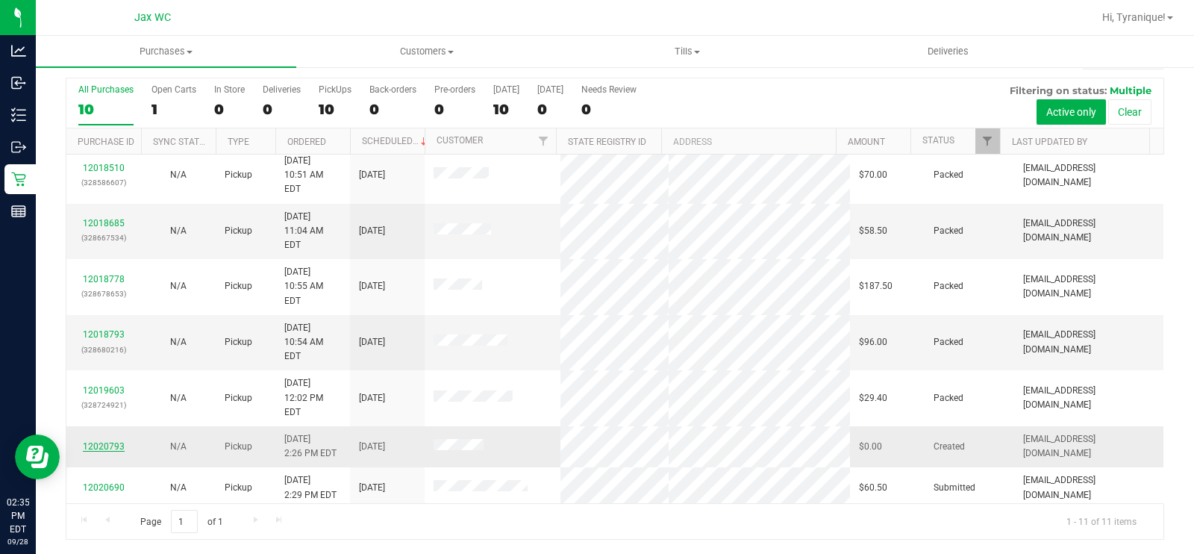
click at [106, 441] on link "12020793" at bounding box center [104, 446] width 42 height 10
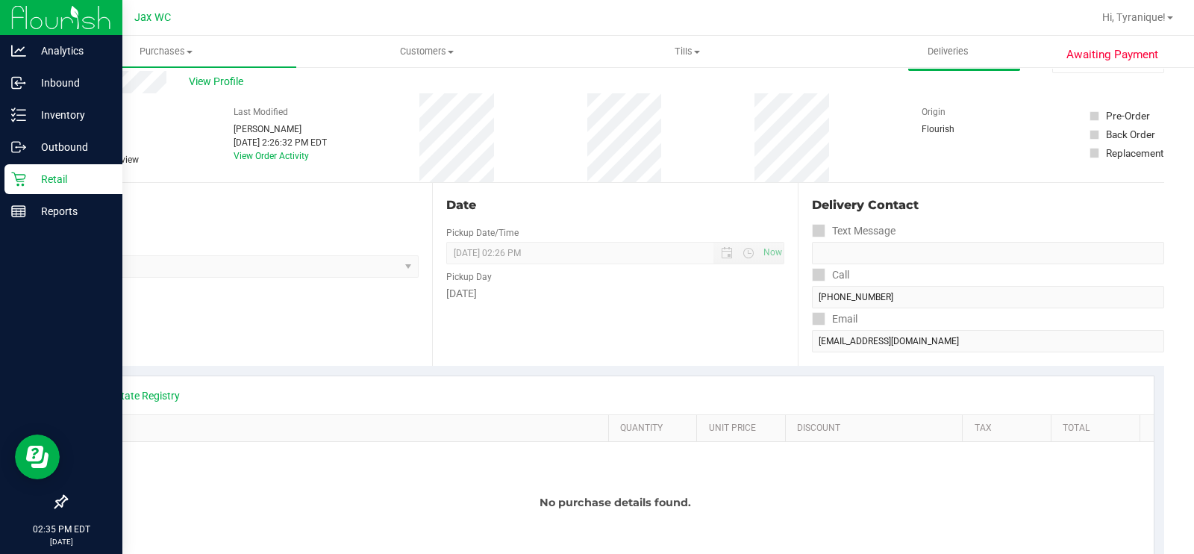
click at [31, 181] on p "Retail" at bounding box center [71, 179] width 90 height 18
